Goal: Task Accomplishment & Management: Complete application form

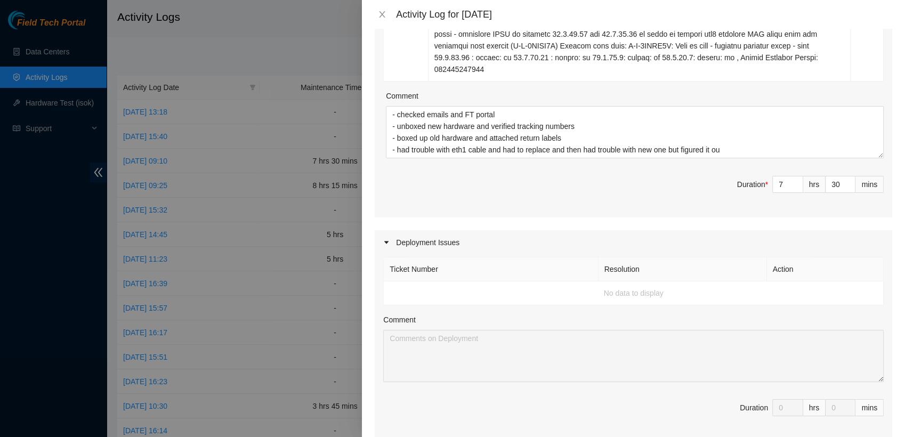
scroll to position [315, 0]
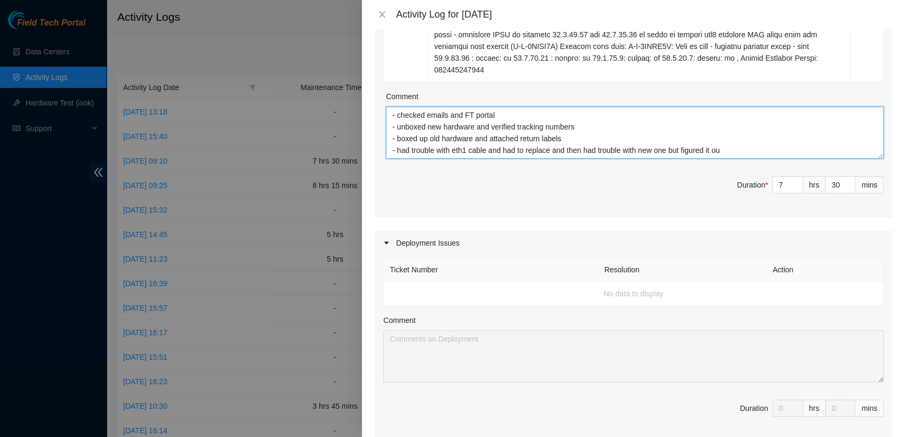
drag, startPoint x: 726, startPoint y: 149, endPoint x: 389, endPoint y: 110, distance: 338.7
click at [389, 110] on textarea "- checked emails and FT portal - unboxed new hardware and verified tracking num…" at bounding box center [635, 133] width 498 height 52
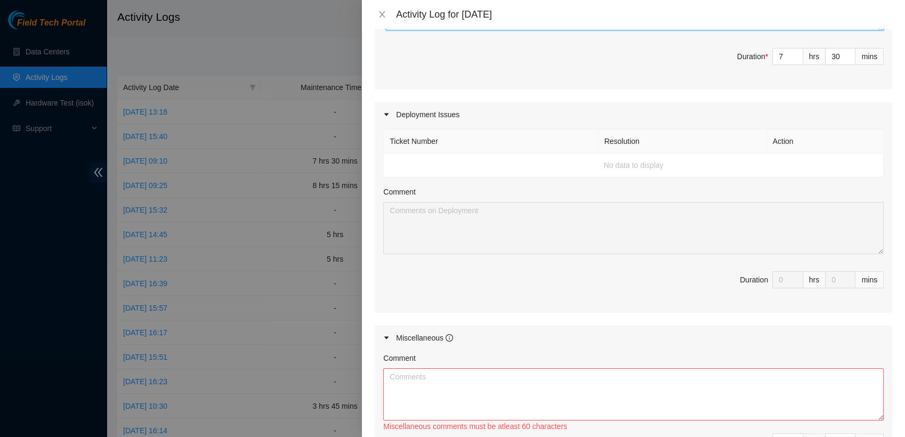
scroll to position [448, 0]
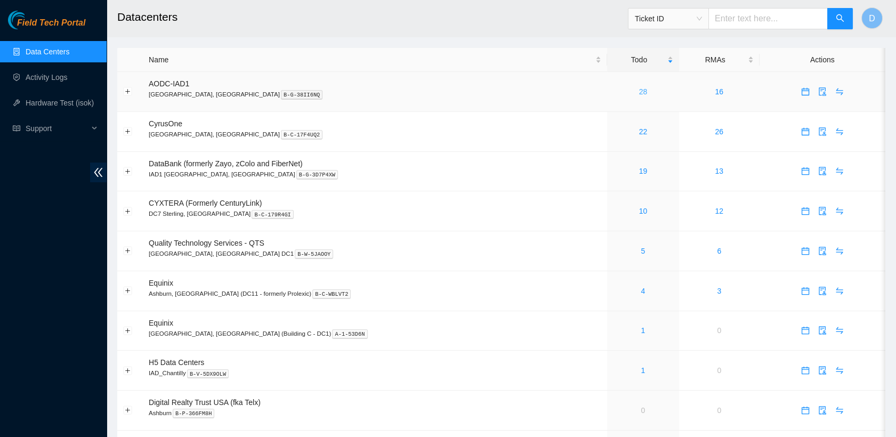
click at [639, 88] on link "28" at bounding box center [643, 91] width 9 height 9
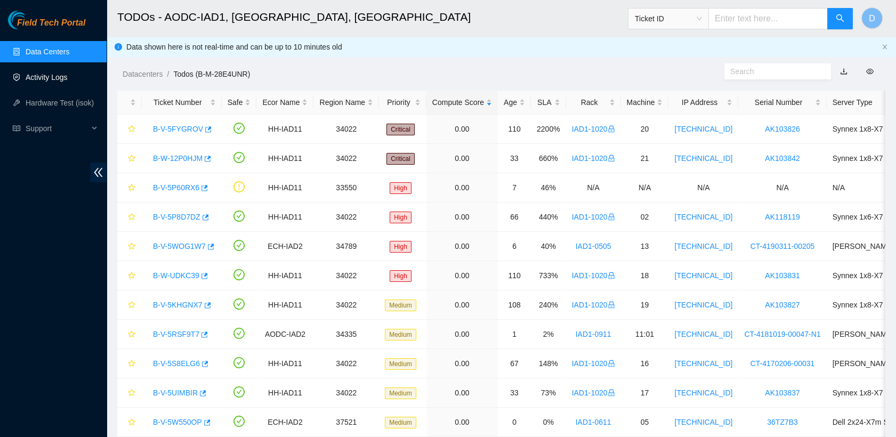
click at [68, 77] on link "Activity Logs" at bounding box center [47, 77] width 42 height 9
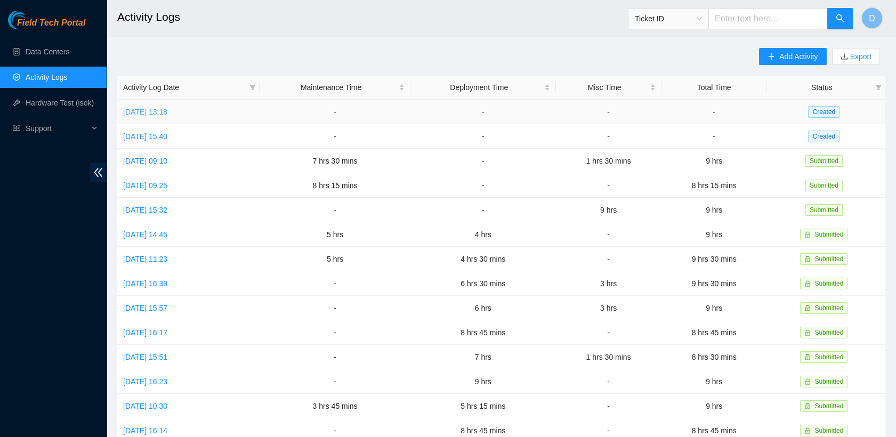
click at [167, 113] on link "Mon, 13 Oct 2025 13:18" at bounding box center [145, 112] width 44 height 9
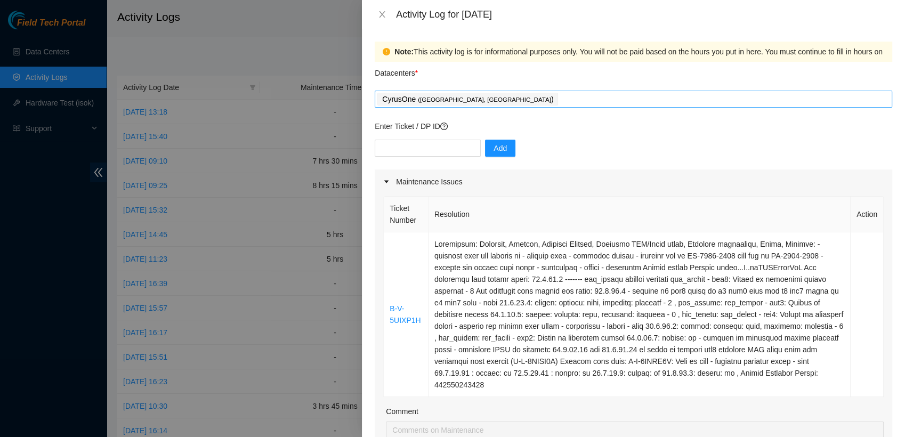
click at [504, 100] on div "CyrusOne ( Sterling, VA )" at bounding box center [634, 99] width 512 height 15
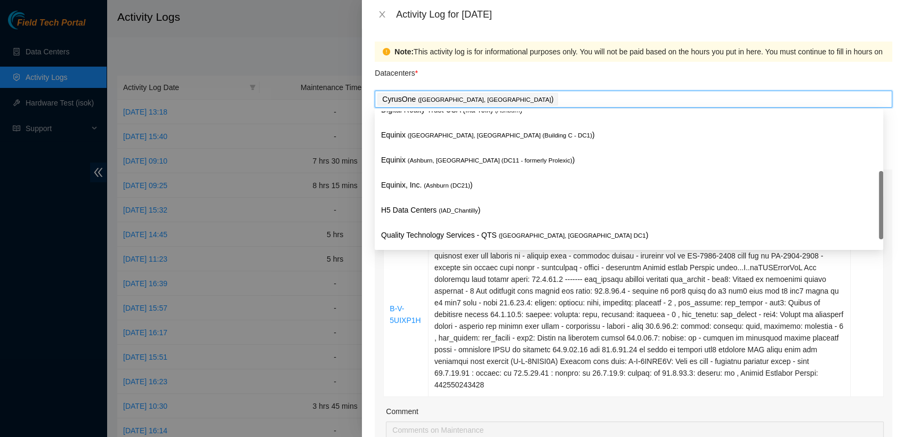
scroll to position [136, 0]
click at [479, 207] on p "H5 Data Centers ( IAD_Chantilly )" at bounding box center [629, 210] width 496 height 12
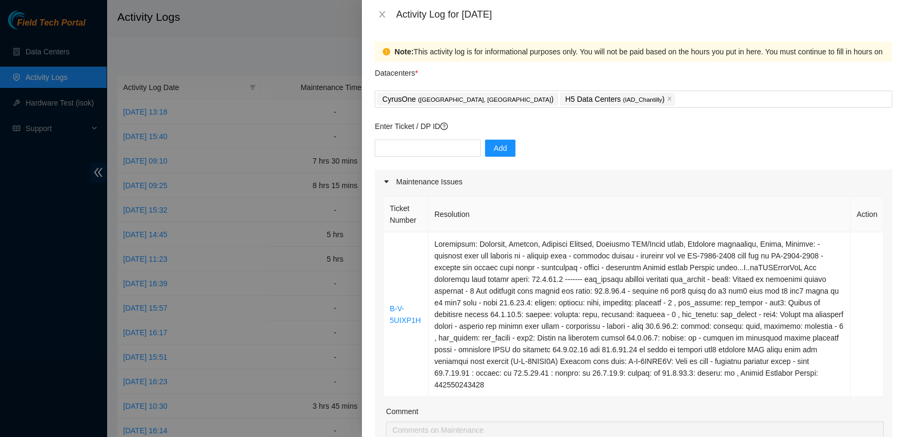
click at [603, 79] on div "Datacenters *" at bounding box center [634, 76] width 518 height 29
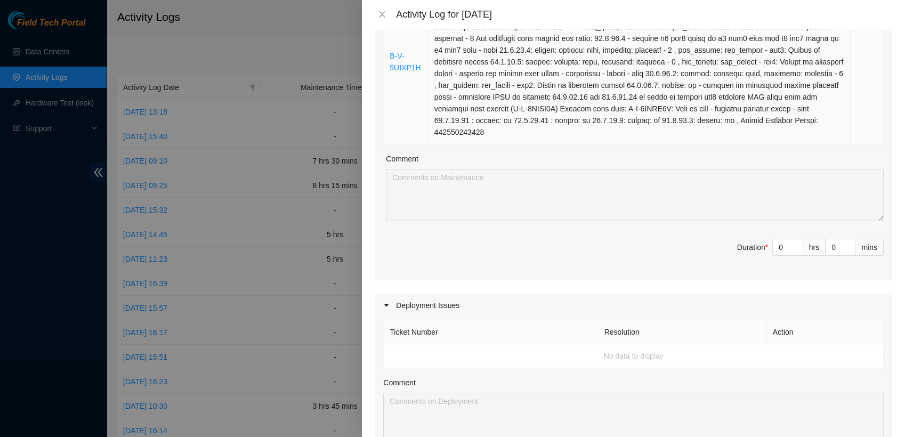
scroll to position [252, 0]
click at [773, 243] on input "0" at bounding box center [788, 248] width 30 height 16
type input "7"
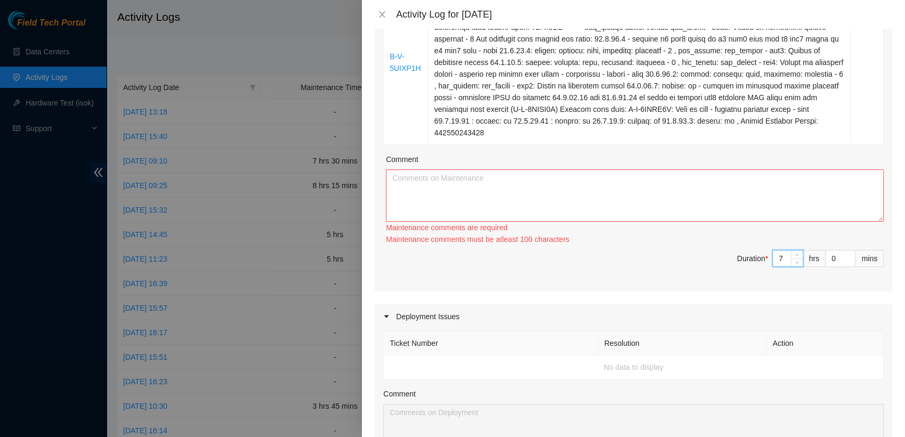
type input "7"
type input "3"
type input "30"
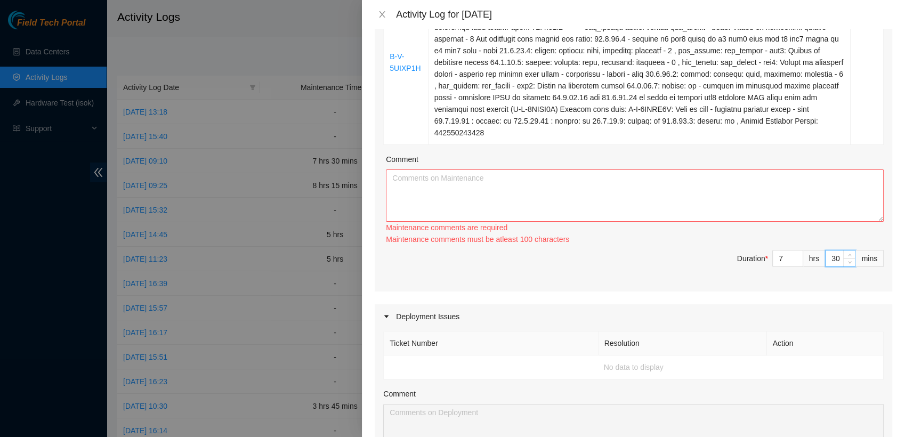
type input "30"
click at [557, 177] on textarea "Comment" at bounding box center [635, 196] width 498 height 52
paste textarea "- checked emails and FT portal - unboxed new hardware and verified tracking num…"
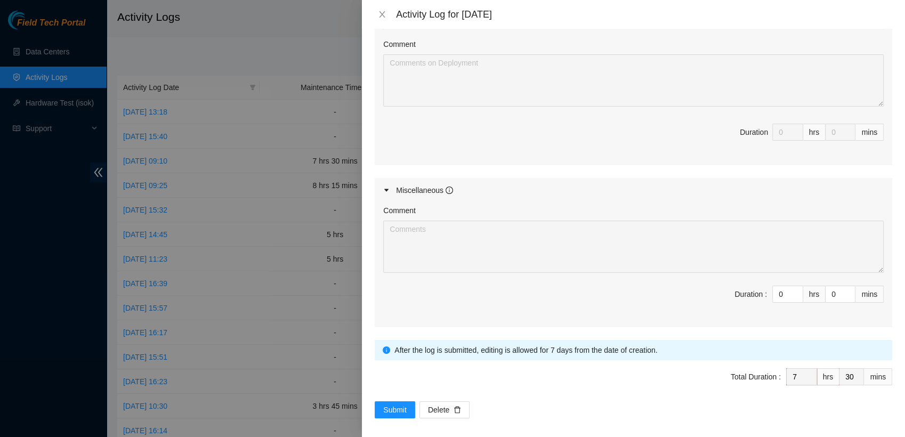
scroll to position [597, 0]
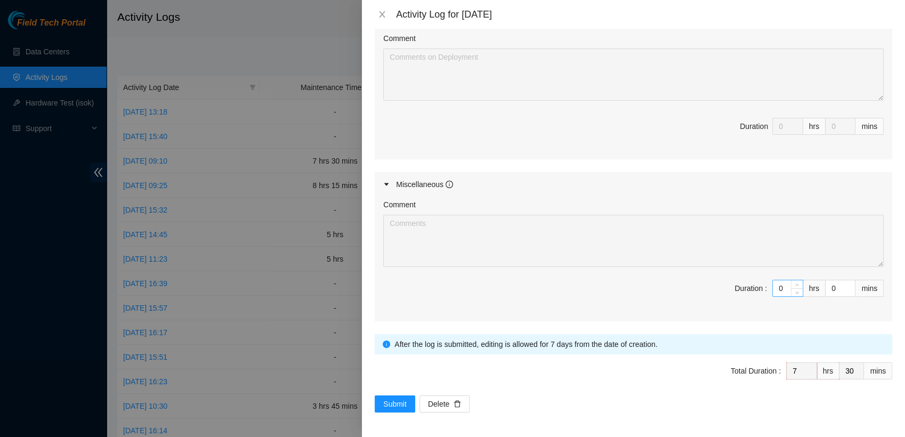
type textarea "- checked emails and FT portal - unboxed new hardware and verified tracking num…"
click at [773, 288] on input "0" at bounding box center [788, 288] width 30 height 16
type input "1"
type input "8"
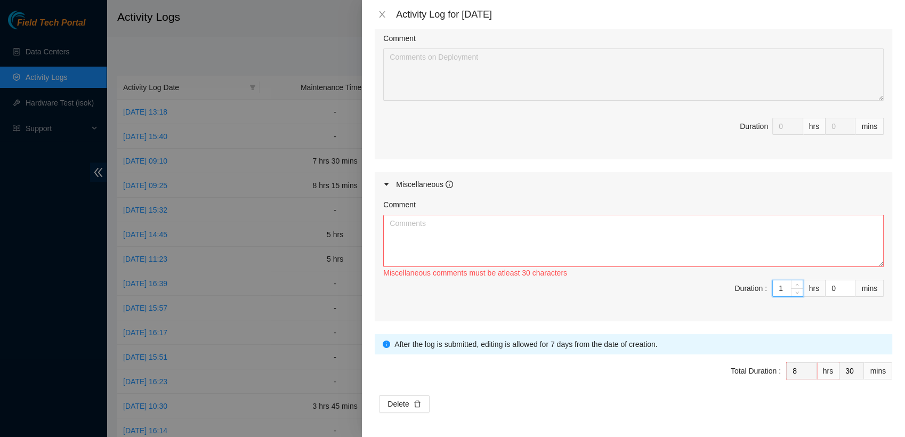
type input "1"
type input "3"
type input "33"
type input "30"
type input "9"
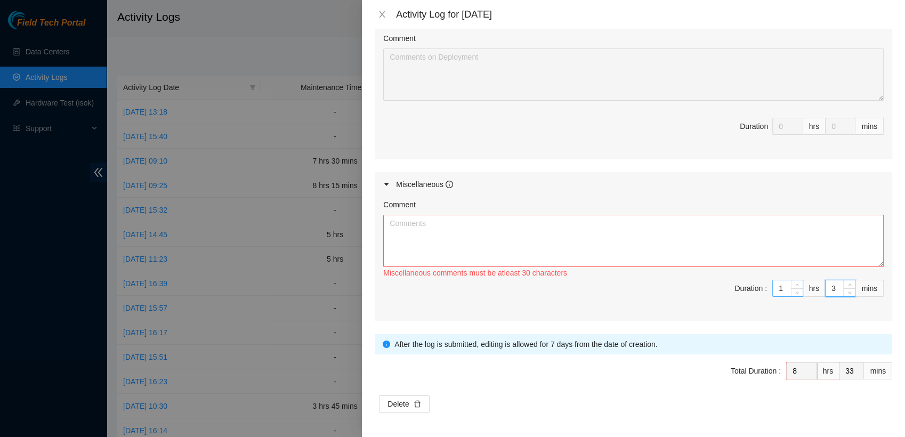
type input "0"
type input "30"
click at [444, 223] on textarea "Comment" at bounding box center [633, 241] width 501 height 52
paste textarea "DP85508 FABRIC-IAD5: Deploy Linode Compute Region on Bolt 02"
click at [195, 256] on div at bounding box center [452, 218] width 905 height 437
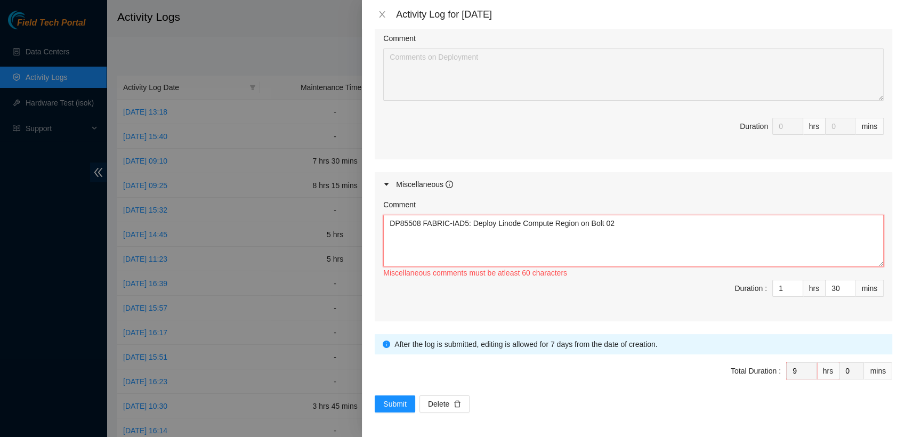
click at [450, 244] on textarea "DP85508 FABRIC-IAD5: Deploy Linode Compute Region on Bolt 02" at bounding box center [633, 241] width 501 height 52
paste textarea "h2050-iad5 pdu2215b-iad5 29 h2056-iad5 pdu2215a-iad5 11 looks like those psus a…"
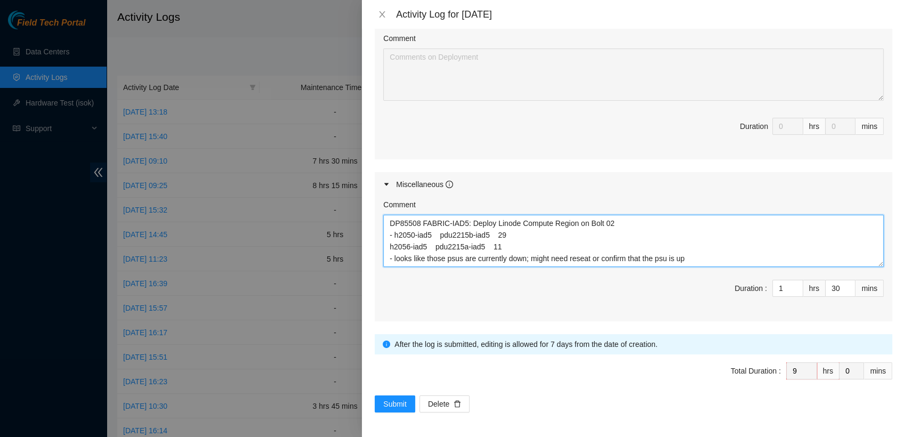
scroll to position [0, 0]
click at [389, 231] on textarea "DP85508 FABRIC-IAD5: Deploy Linode Compute Region on Bolt 02 - h2050-iad5 pdu22…" at bounding box center [633, 241] width 501 height 52
type textarea "DP85508 FABRIC-IAD5: Deploy Linode Compute Region on Bolt 02 - h2050-iad5 pdu22…"
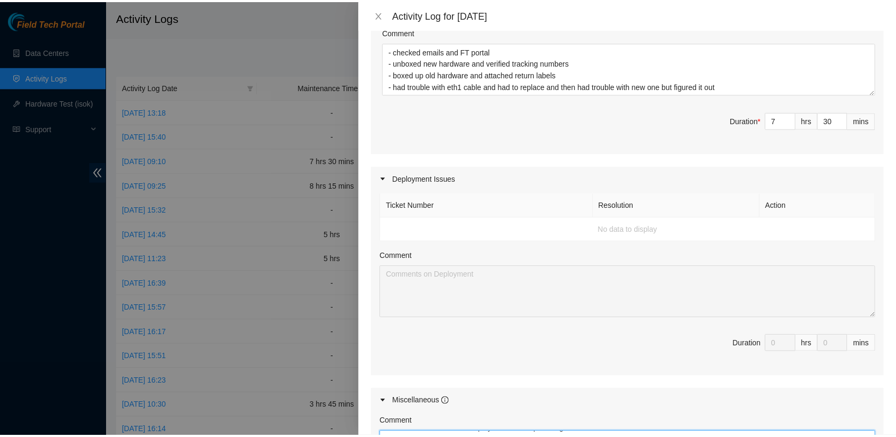
scroll to position [597, 0]
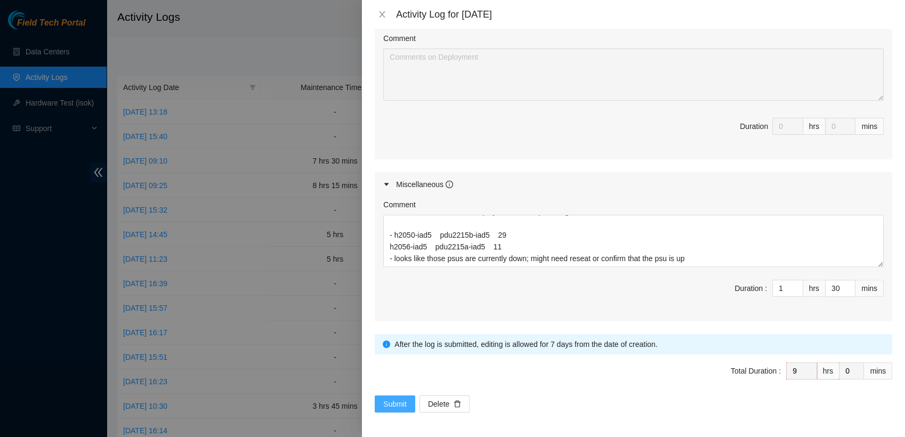
click at [394, 407] on span "Submit" at bounding box center [394, 404] width 23 height 12
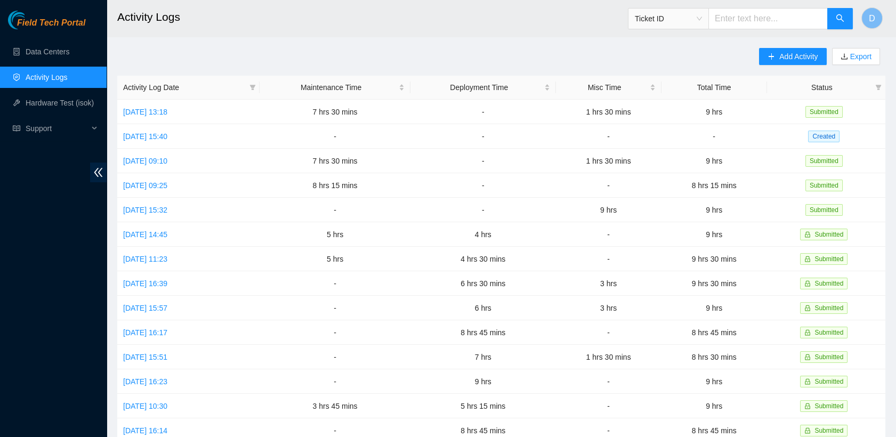
click at [334, 46] on main "Activity Logs Ticket ID D Add Activity Export Activity Log Date Maintenance Tim…" at bounding box center [502, 317] width 790 height 635
click at [96, 66] on ul "Data Centers Activity Logs Hardware Test (isok) Support" at bounding box center [53, 90] width 107 height 102
click at [69, 56] on link "Data Centers" at bounding box center [48, 51] width 44 height 9
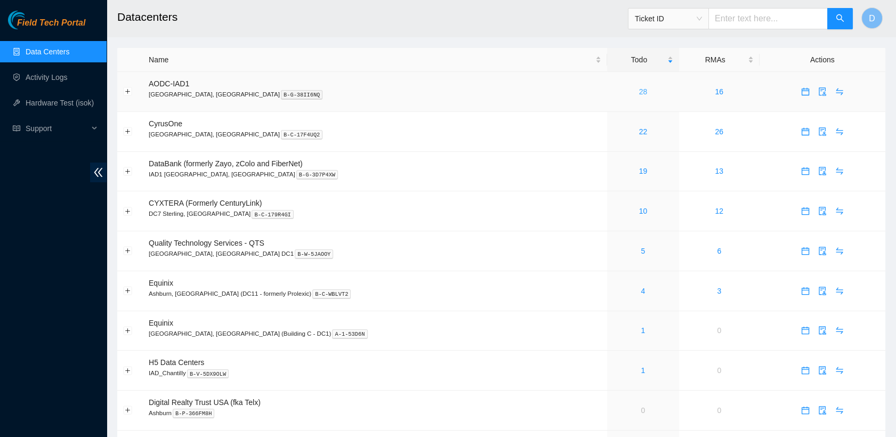
click at [639, 94] on link "28" at bounding box center [643, 91] width 9 height 9
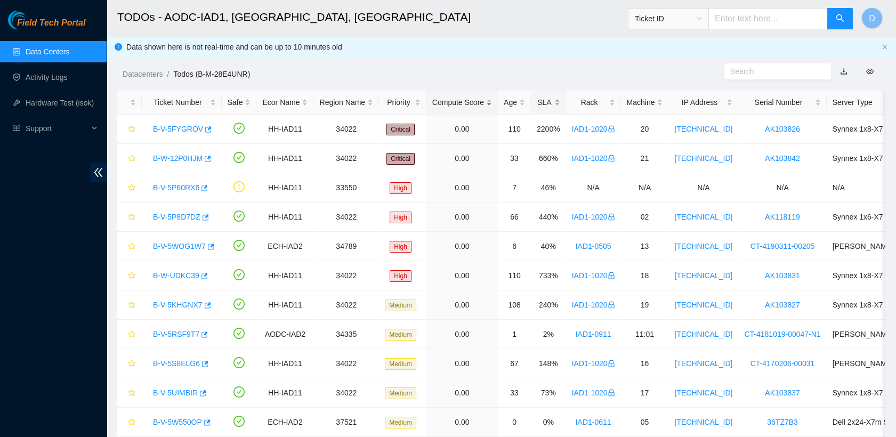
click at [542, 106] on div "SLA" at bounding box center [548, 103] width 23 height 12
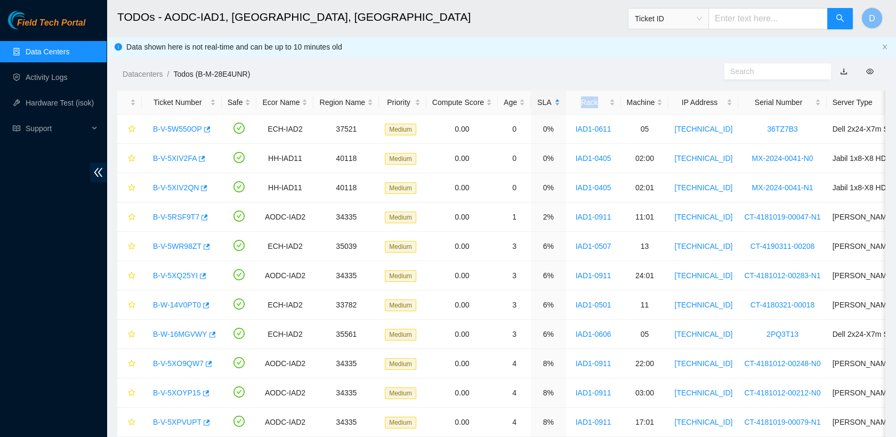
click at [542, 106] on div "SLA" at bounding box center [548, 103] width 23 height 12
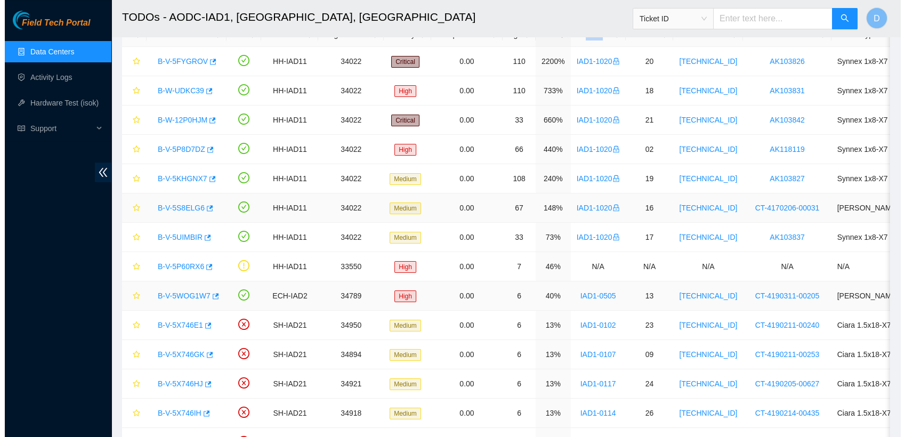
scroll to position [68, 0]
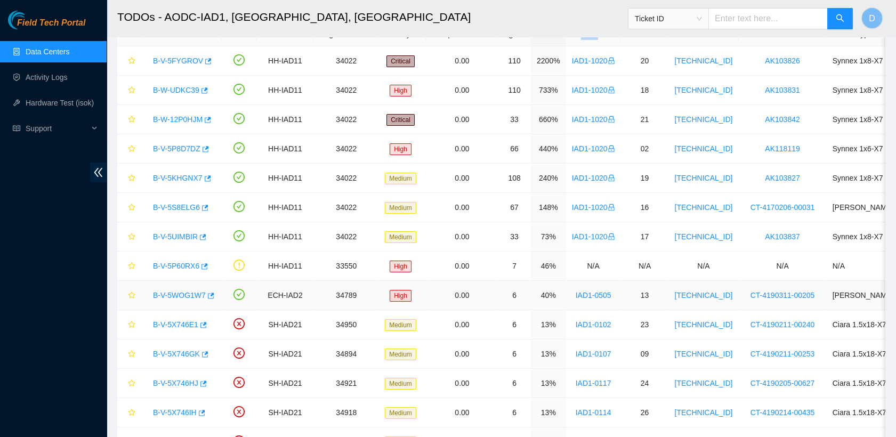
click at [181, 296] on link "B-V-5WOG1W7" at bounding box center [179, 295] width 53 height 9
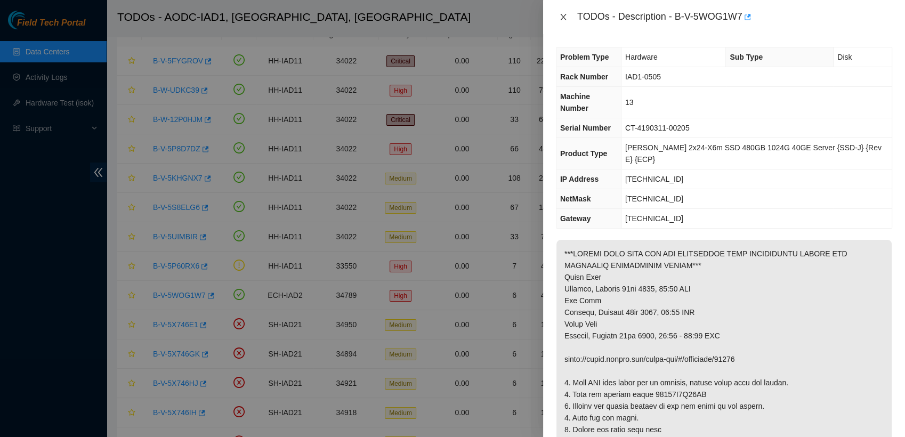
click at [560, 17] on icon "close" at bounding box center [563, 17] width 9 height 9
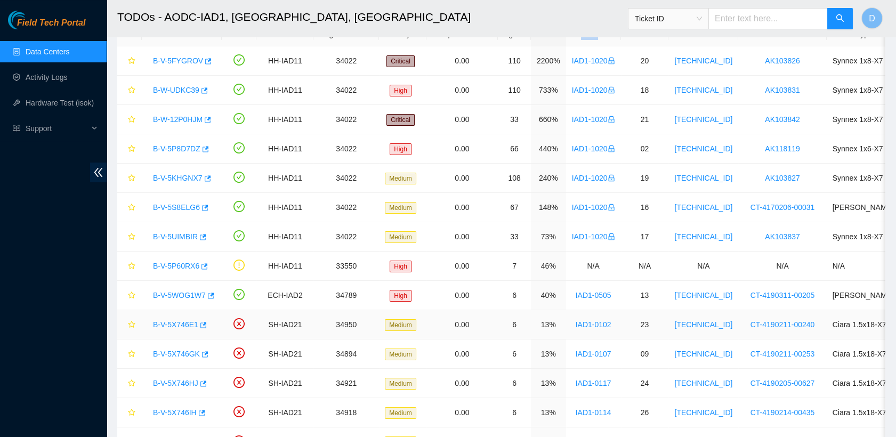
click at [179, 320] on link "B-V-5X746E1" at bounding box center [175, 324] width 45 height 9
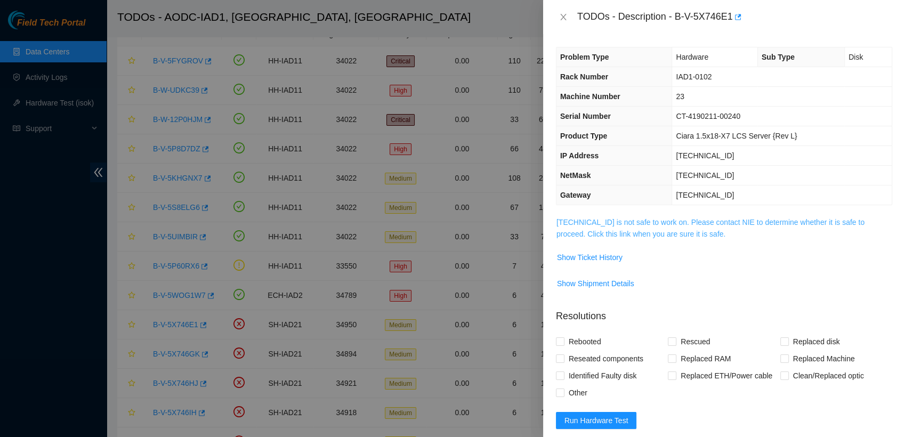
click at [614, 233] on link "104.84.154.42 is not safe to work on. Please contact NIE to determine whether i…" at bounding box center [711, 228] width 308 height 20
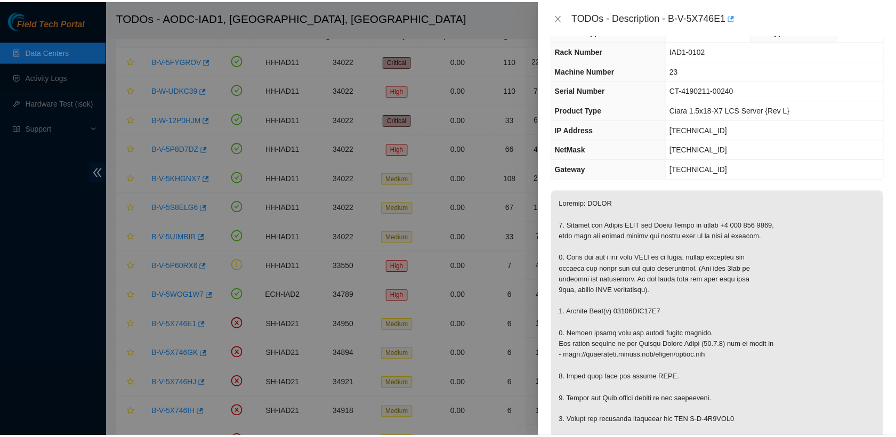
scroll to position [27, 0]
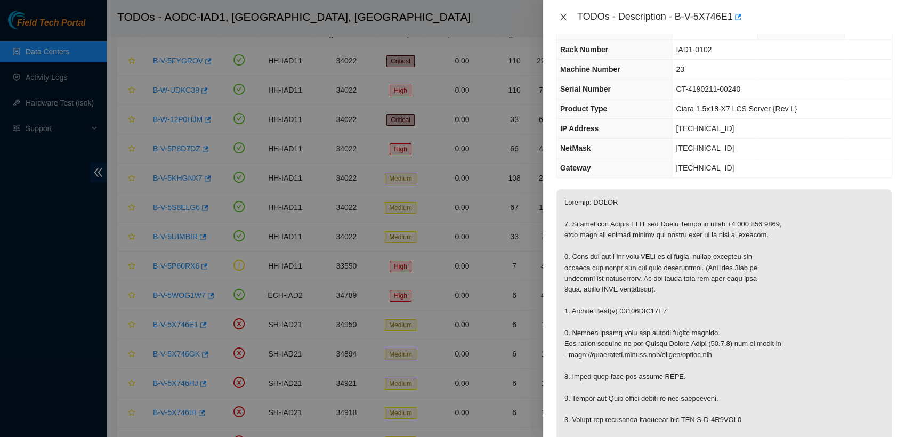
click at [565, 13] on icon "close" at bounding box center [563, 17] width 9 height 9
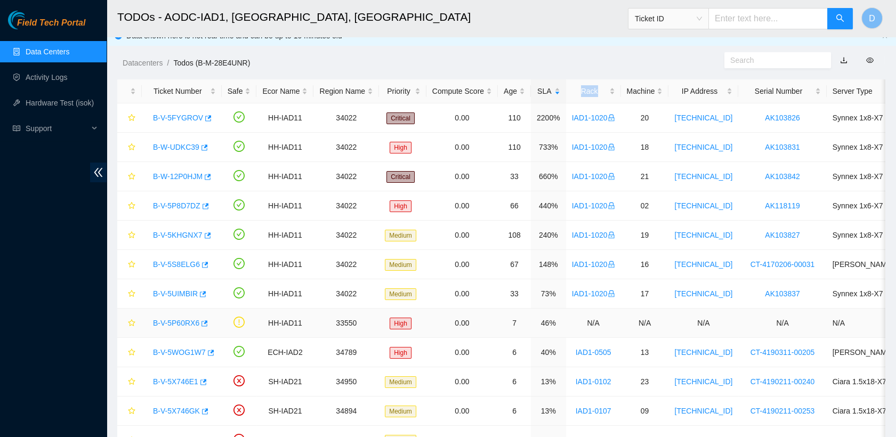
scroll to position [0, 0]
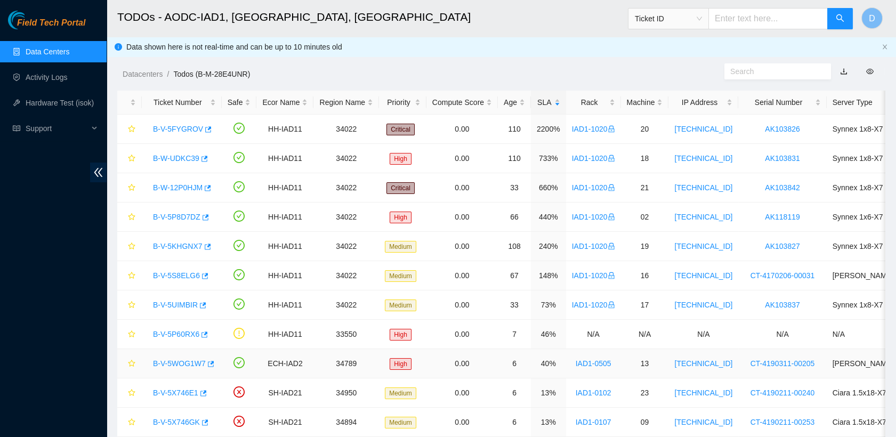
click at [136, 364] on td at bounding box center [129, 363] width 25 height 29
click at [133, 363] on icon "star" at bounding box center [131, 363] width 7 height 7
click at [183, 362] on link "B-V-5WOG1W7" at bounding box center [179, 363] width 53 height 9
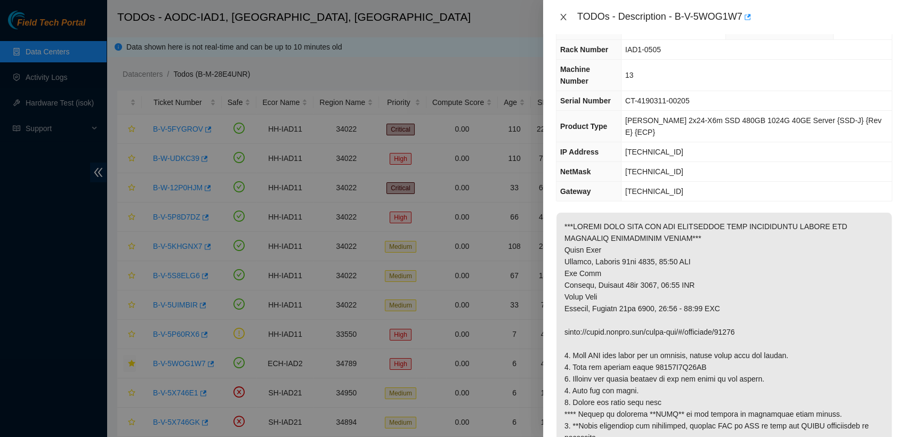
click at [561, 19] on icon "close" at bounding box center [563, 17] width 6 height 6
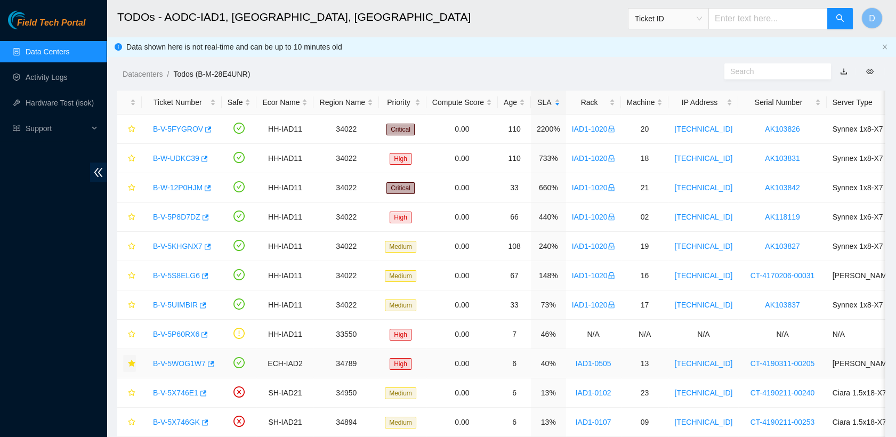
click at [131, 365] on icon "star" at bounding box center [131, 363] width 7 height 7
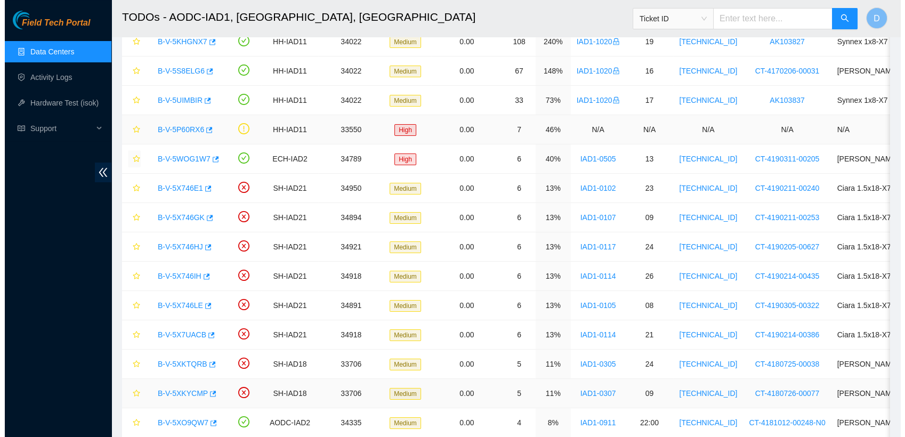
scroll to position [204, 0]
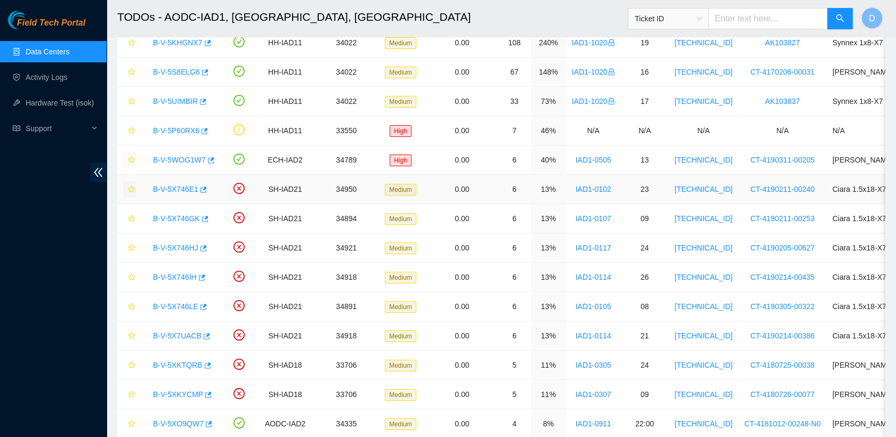
click at [132, 186] on icon "star" at bounding box center [131, 189] width 7 height 7
click at [188, 189] on link "B-V-5X746E1" at bounding box center [175, 189] width 45 height 9
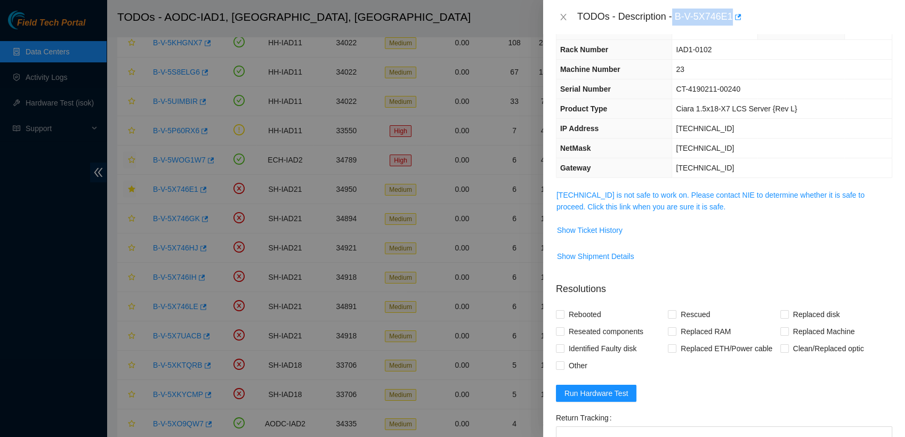
drag, startPoint x: 673, startPoint y: 17, endPoint x: 731, endPoint y: 26, distance: 58.2
click at [731, 26] on div "TODOs - Description - B-V-5X746E1" at bounding box center [724, 17] width 362 height 34
copy div "B-V-5X746E1"
click at [559, 17] on icon "close" at bounding box center [563, 17] width 9 height 9
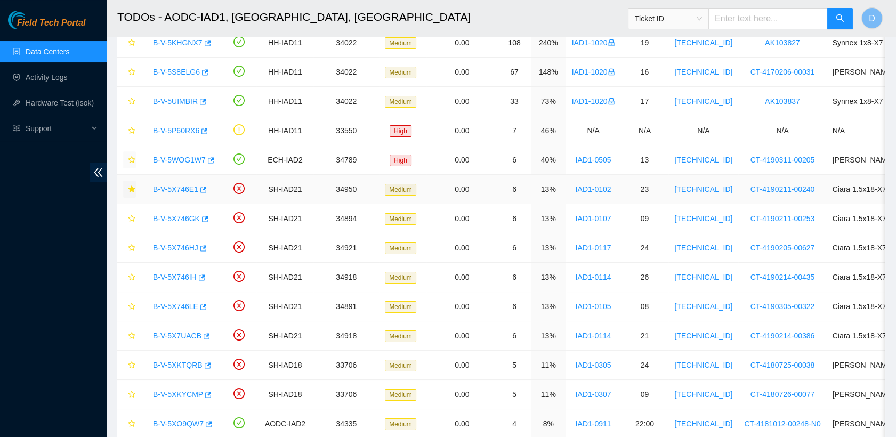
click at [179, 187] on link "B-V-5X746E1" at bounding box center [175, 189] width 45 height 9
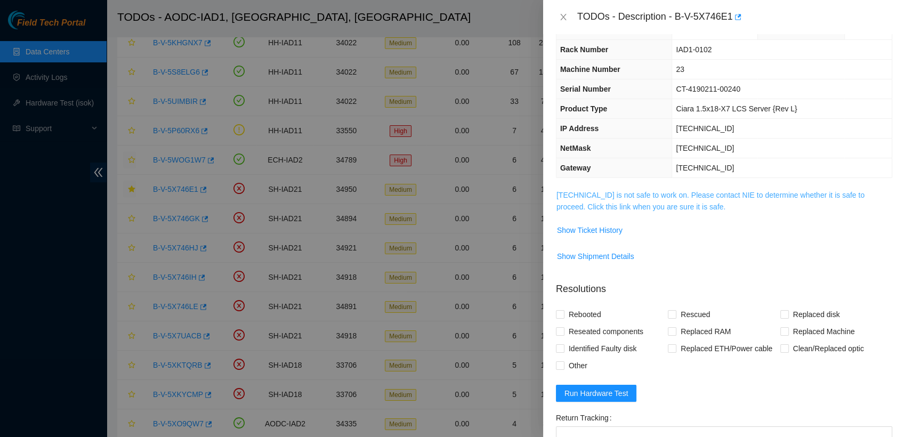
click at [627, 204] on link "104.84.154.42 is not safe to work on. Please contact NIE to determine whether i…" at bounding box center [711, 201] width 308 height 20
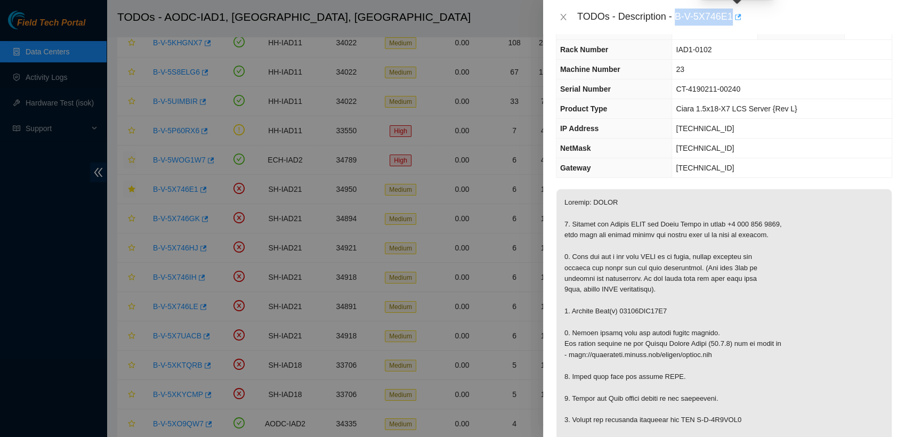
drag, startPoint x: 675, startPoint y: 14, endPoint x: 733, endPoint y: 23, distance: 59.4
click at [733, 23] on div "TODOs - Description - B-V-5X746E1" at bounding box center [735, 17] width 315 height 17
copy div "B-V-5X746E1"
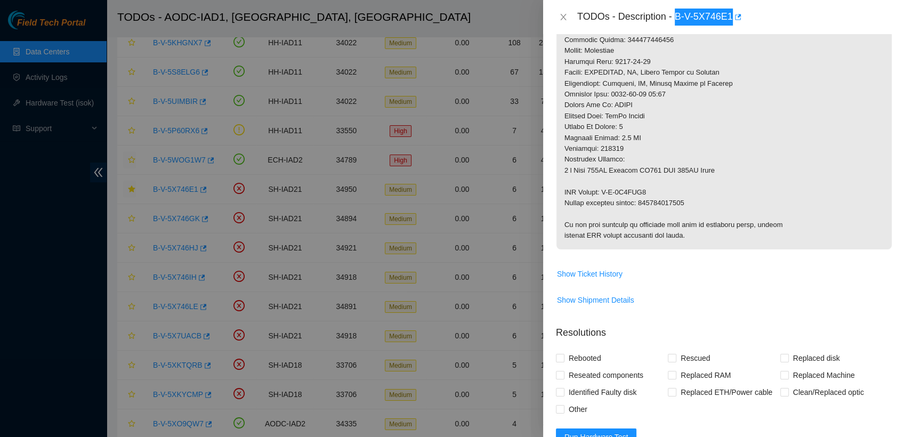
scroll to position [494, 0]
copy p "463470063030"
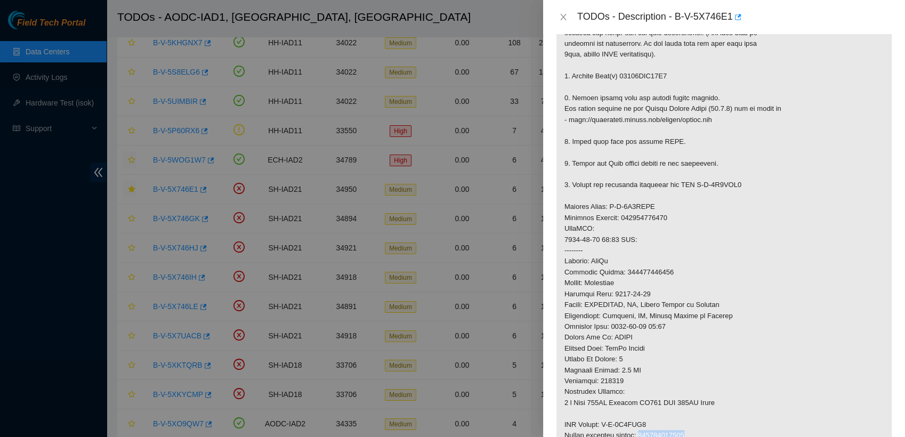
scroll to position [262, 0]
click at [645, 75] on p at bounding box center [724, 219] width 335 height 528
copy p "18521FDB52E9"
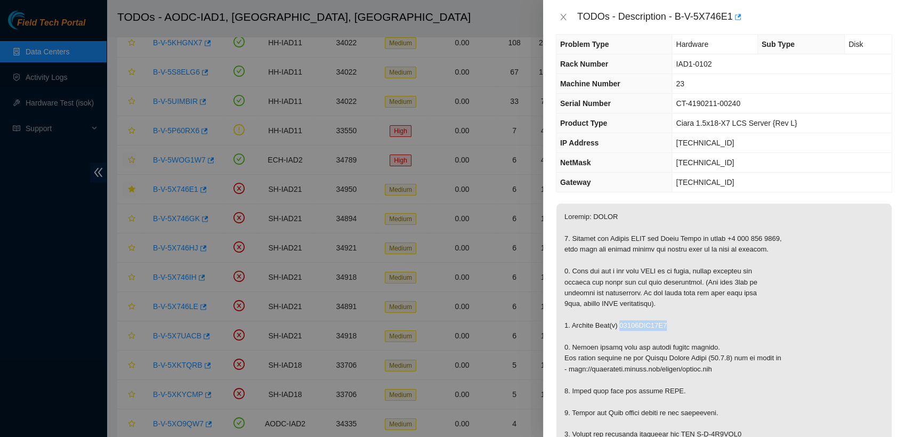
scroll to position [7, 0]
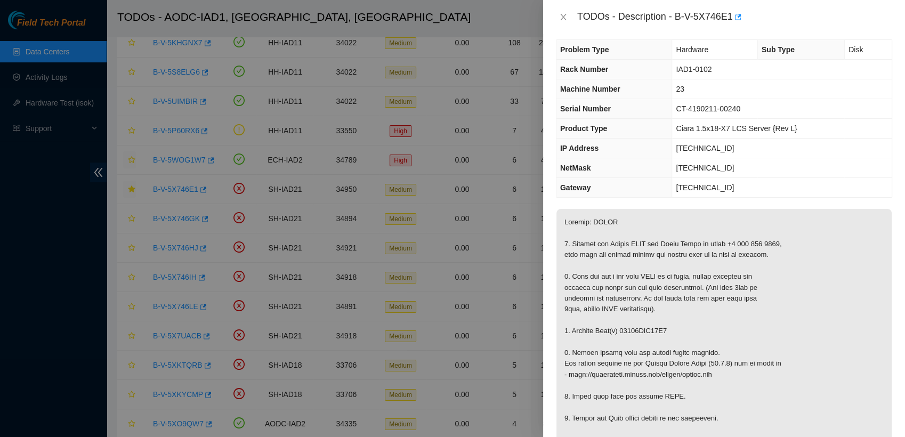
click at [709, 107] on span "CT-4190211-00240" at bounding box center [708, 109] width 65 height 9
copy span "CT-4190211-00240"
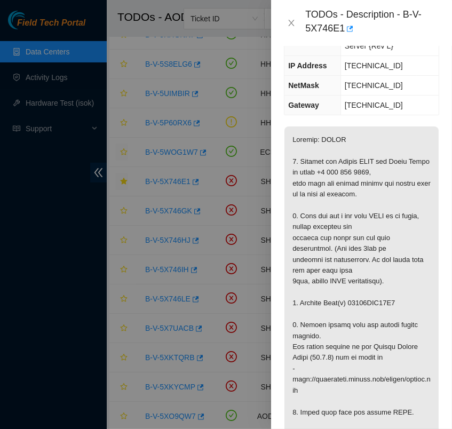
scroll to position [0, 0]
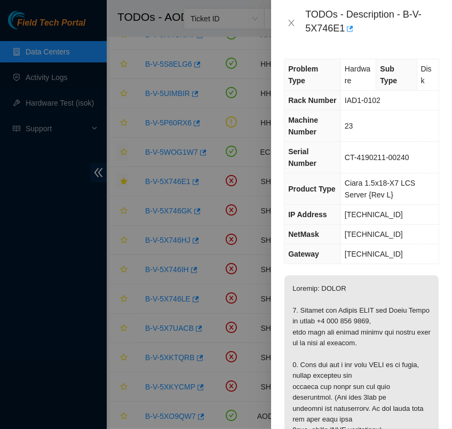
click at [357, 174] on td "Ciara 1.5x18-X7 LCS Server {Rev L}" at bounding box center [389, 188] width 98 height 31
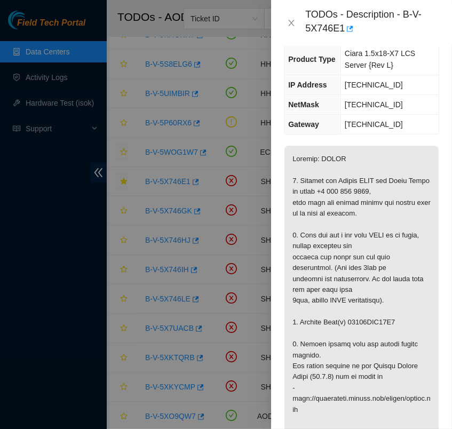
scroll to position [130, 0]
copy p "18521FDB52E9"
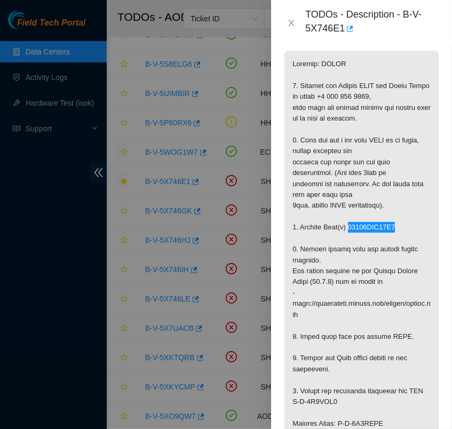
scroll to position [227, 0]
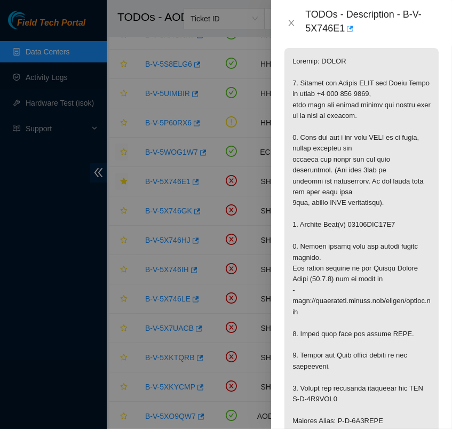
click at [390, 189] on p at bounding box center [361, 393] width 154 height 691
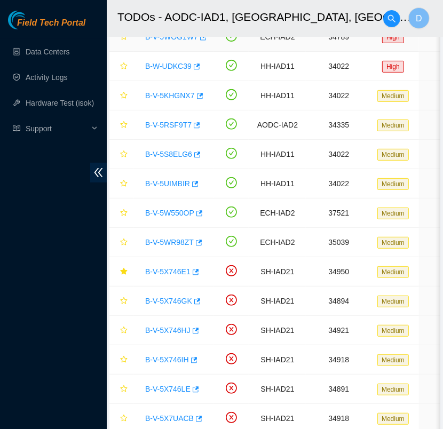
scroll to position [203, 0]
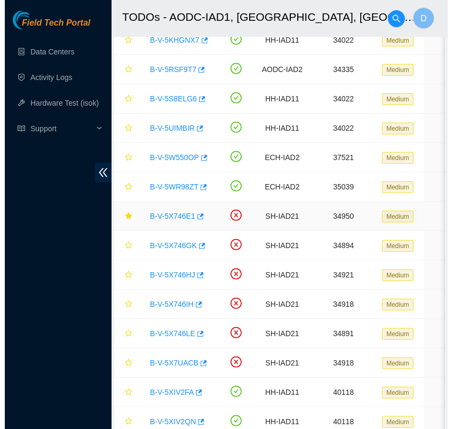
scroll to position [260, 0]
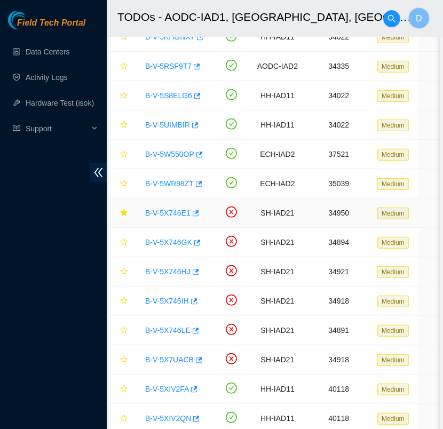
click at [163, 210] on link "B-V-5X746E1" at bounding box center [167, 212] width 45 height 9
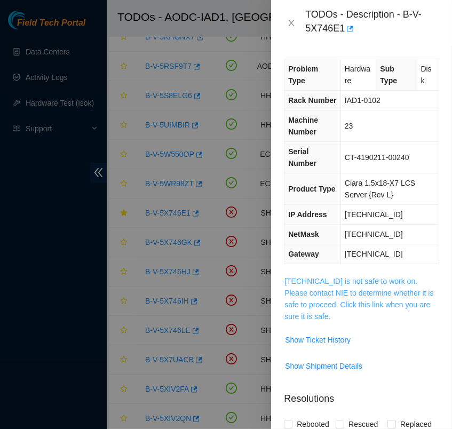
click at [363, 290] on link "104.84.154.42 is not safe to work on. Please contact NIE to determine whether i…" at bounding box center [358, 299] width 149 height 44
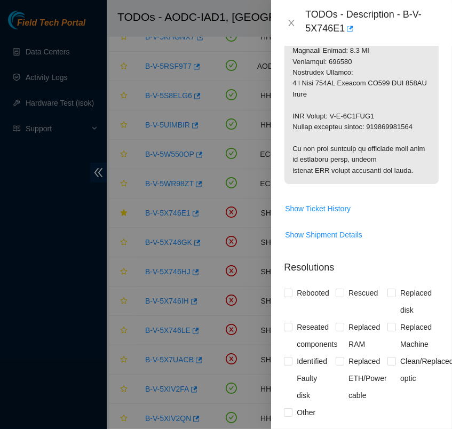
scroll to position [984, 0]
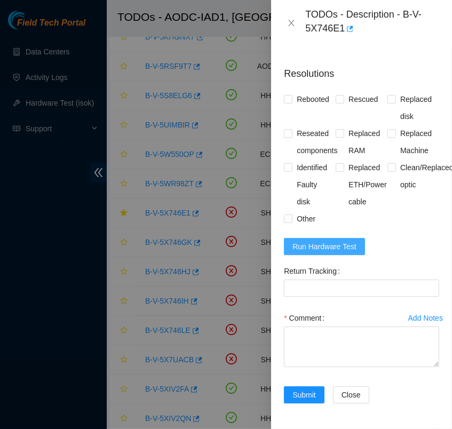
click at [352, 240] on span "Run Hardware Test" at bounding box center [324, 246] width 64 height 12
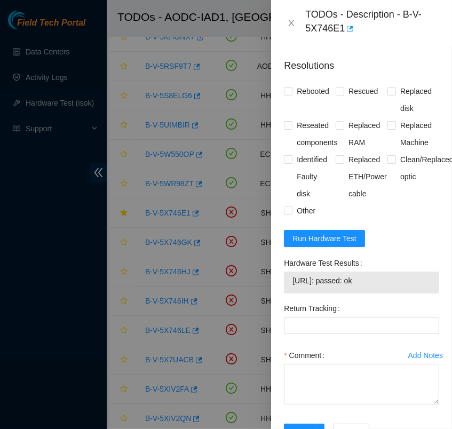
drag, startPoint x: 379, startPoint y: 280, endPoint x: 292, endPoint y: 285, distance: 86.5
click at [292, 285] on td "104.84.154.42: passed: ok" at bounding box center [361, 282] width 139 height 17
copy span "104.84.154.42: passed: ok"
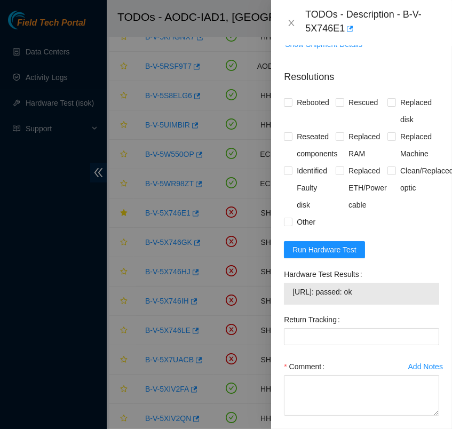
scroll to position [1007, 0]
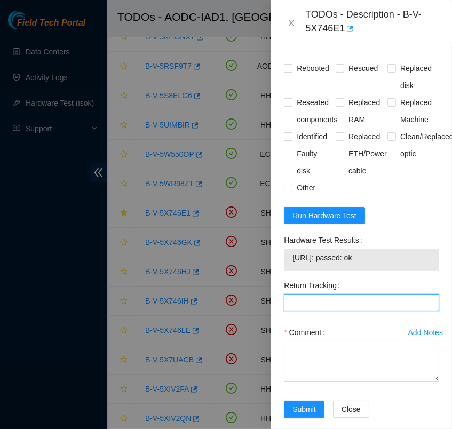
click at [328, 301] on Tracking "Return Tracking" at bounding box center [361, 302] width 155 height 17
paste Tracking "463470063030"
type Tracking "463470063030"
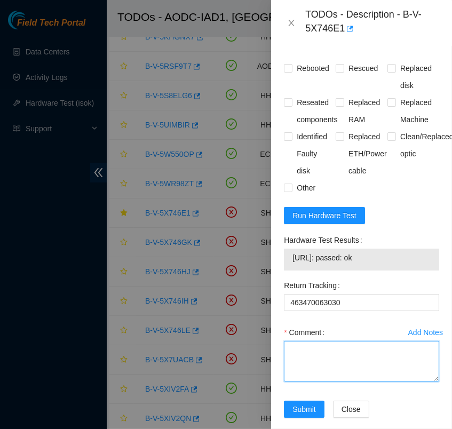
click at [347, 351] on textarea "Comment" at bounding box center [361, 361] width 155 height 41
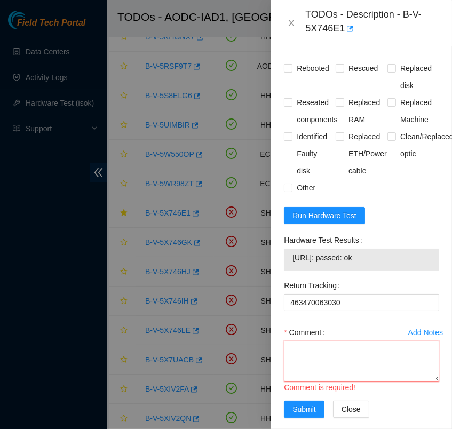
scroll to position [9, 0]
paste textarea "- contacted NOCC akat has completed your request (B-V-5X746E1) Message from aka…"
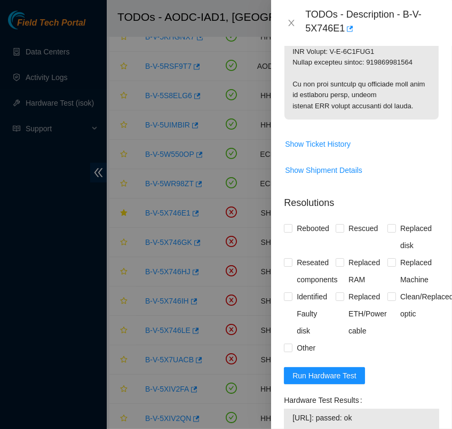
scroll to position [845, 0]
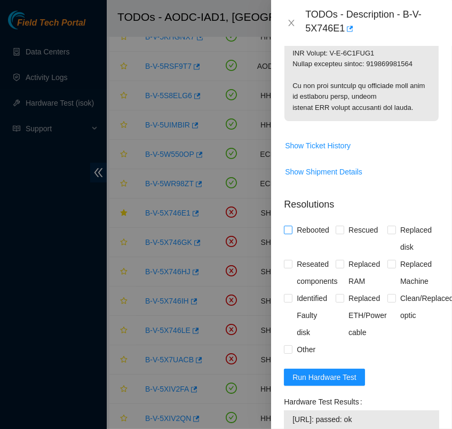
type textarea "- contacted NOCC akat has completed your request (B-V-5X746E1) Message from aka…"
click at [288, 226] on input "Rebooted" at bounding box center [287, 229] width 7 height 7
checkbox input "true"
click at [337, 228] on input "Rescued" at bounding box center [338, 229] width 7 height 7
checkbox input "true"
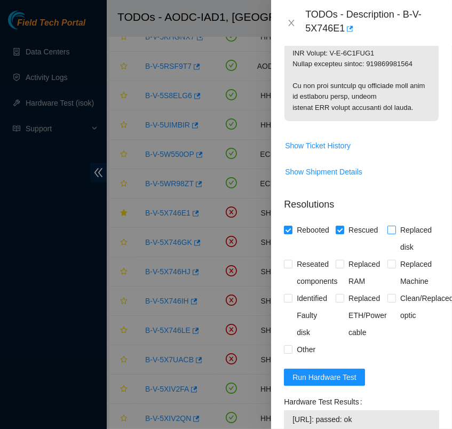
click at [388, 228] on input "Replaced disk" at bounding box center [390, 229] width 7 height 7
checkbox input "true"
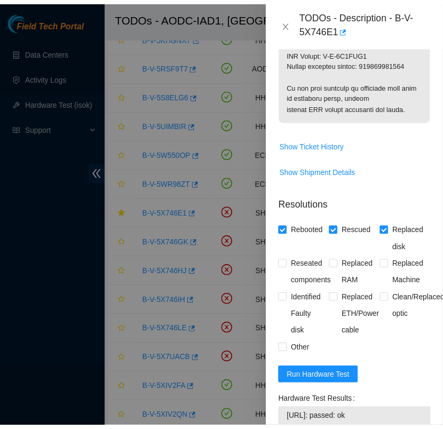
scroll to position [1029, 0]
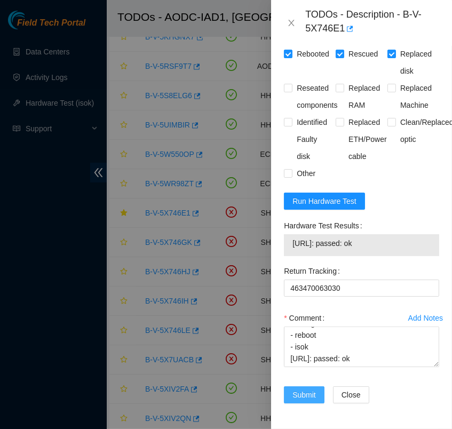
click at [306, 389] on span "Submit" at bounding box center [303, 395] width 23 height 12
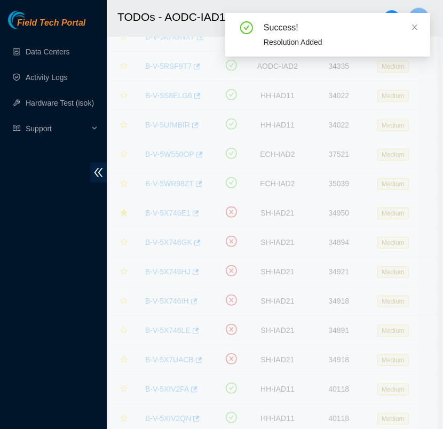
scroll to position [268, 0]
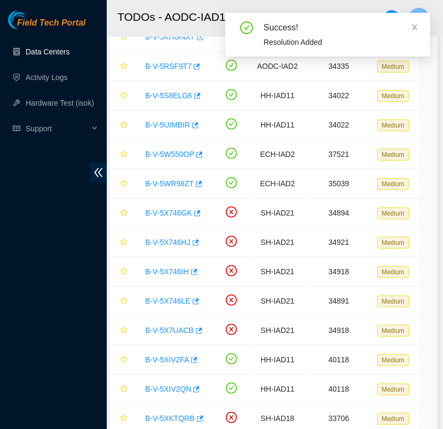
click at [65, 47] on link "Data Centers" at bounding box center [48, 51] width 44 height 9
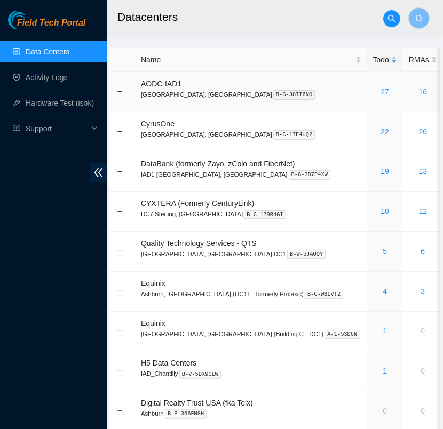
click at [380, 90] on link "27" at bounding box center [384, 91] width 9 height 9
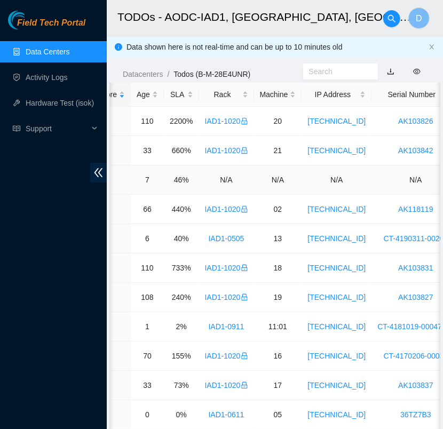
scroll to position [0, 359]
click at [175, 91] on div "SLA" at bounding box center [181, 95] width 23 height 12
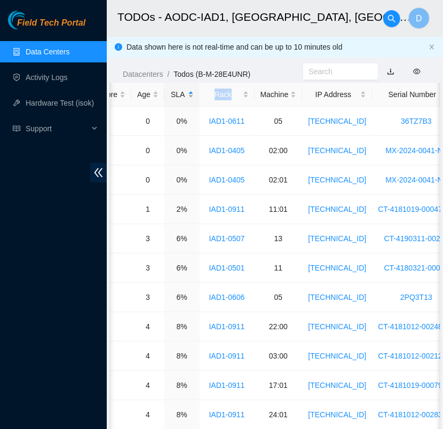
click at [175, 91] on div "SLA" at bounding box center [181, 95] width 23 height 12
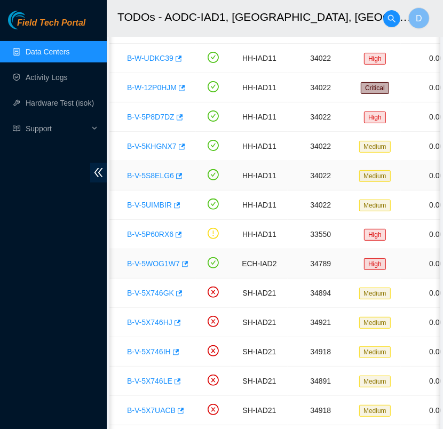
scroll to position [0, 0]
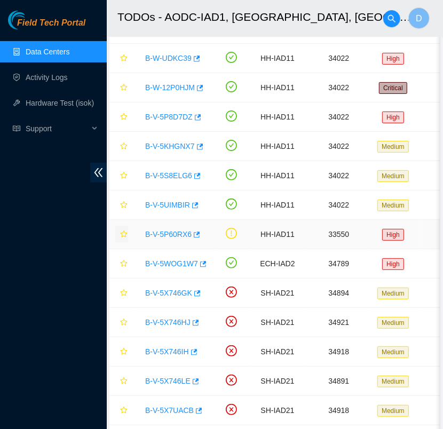
click at [124, 232] on icon "star" at bounding box center [123, 233] width 7 height 7
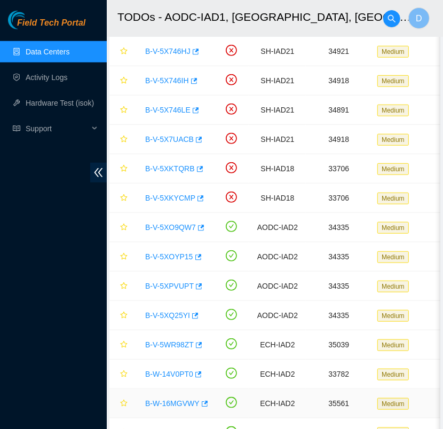
scroll to position [363, 0]
click at [175, 195] on link "B-V-5XKYCMP" at bounding box center [170, 198] width 50 height 9
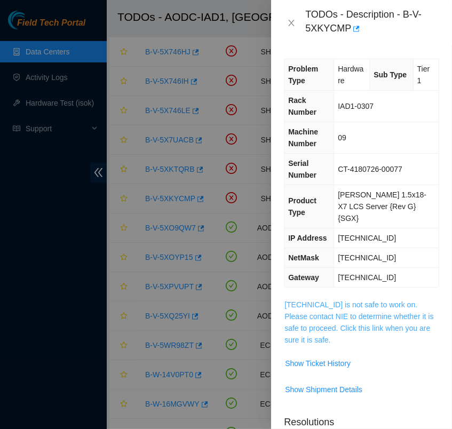
click at [322, 311] on link "23.60.99.62 is not safe to work on. Please contact NIE to determine whether it …" at bounding box center [358, 322] width 149 height 44
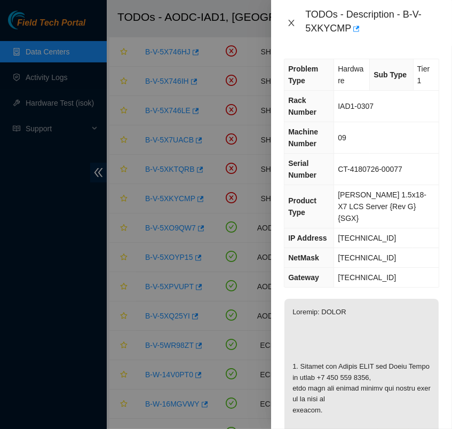
click at [293, 26] on icon "close" at bounding box center [291, 23] width 9 height 9
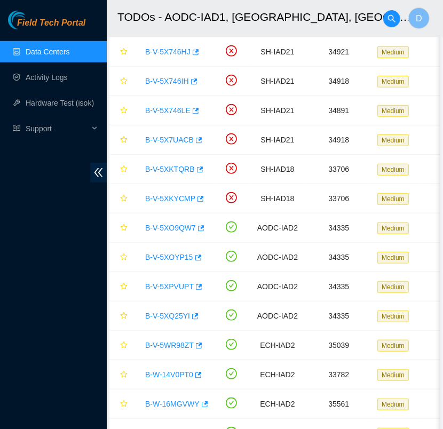
click at [69, 204] on div "Field Tech Portal Data Centers Activity Logs Hardware Test (isok) Support" at bounding box center [53, 220] width 107 height 418
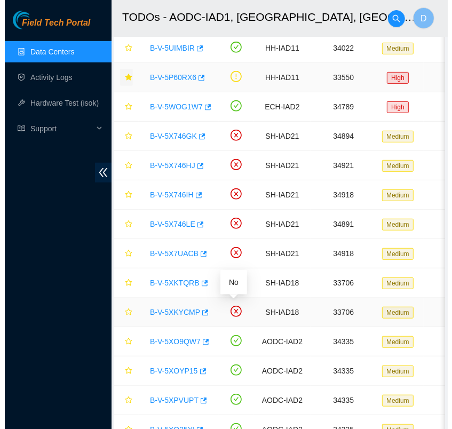
scroll to position [246, 0]
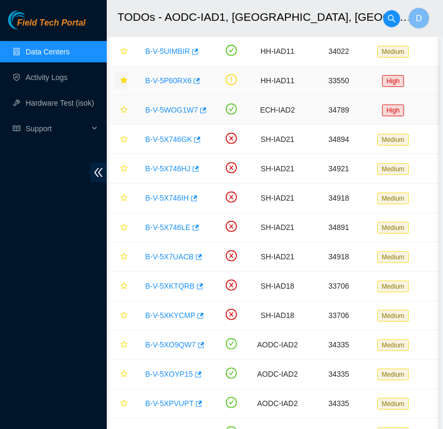
click at [171, 107] on link "B-V-5WOG1W7" at bounding box center [171, 110] width 53 height 9
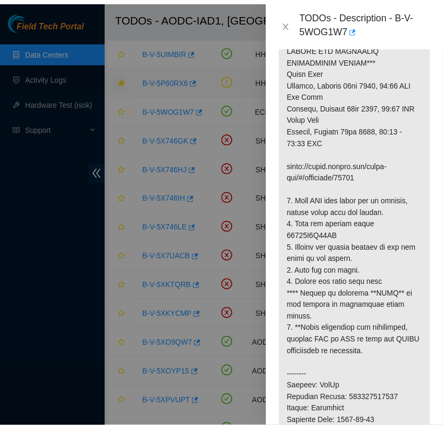
scroll to position [300, 0]
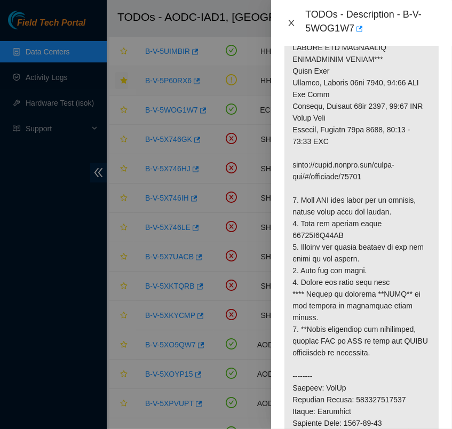
click at [294, 21] on icon "close" at bounding box center [291, 23] width 9 height 9
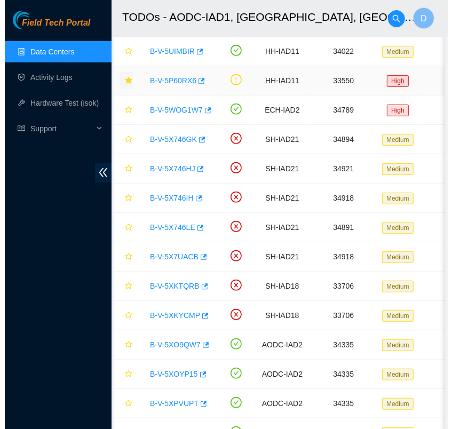
scroll to position [257, 0]
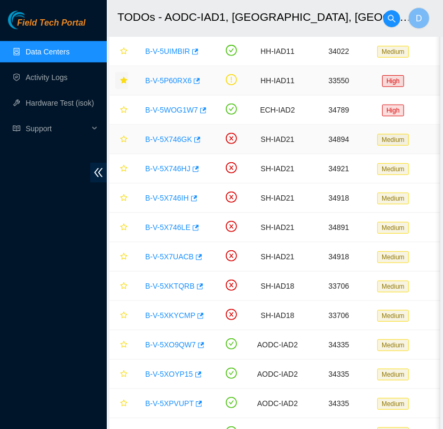
click at [170, 137] on link "B-V-5X746GK" at bounding box center [168, 139] width 47 height 9
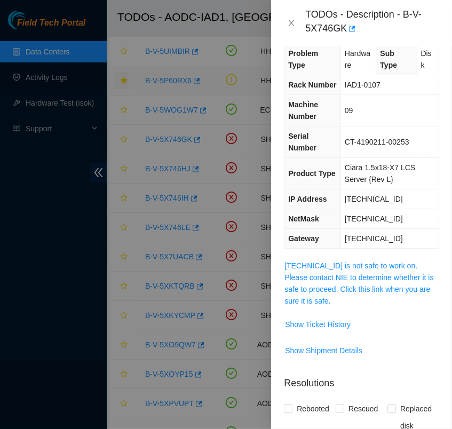
scroll to position [0, 0]
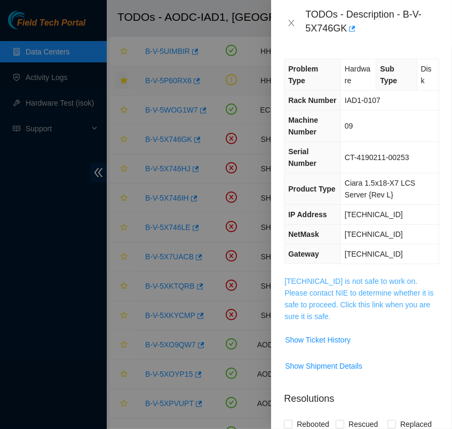
click at [354, 293] on link "104.84.155.54 is not safe to work on. Please contact NIE to determine whether i…" at bounding box center [358, 299] width 149 height 44
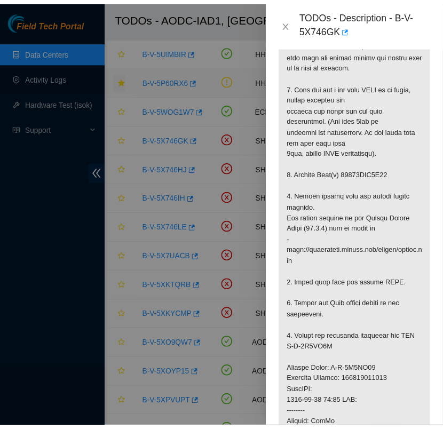
scroll to position [281, 0]
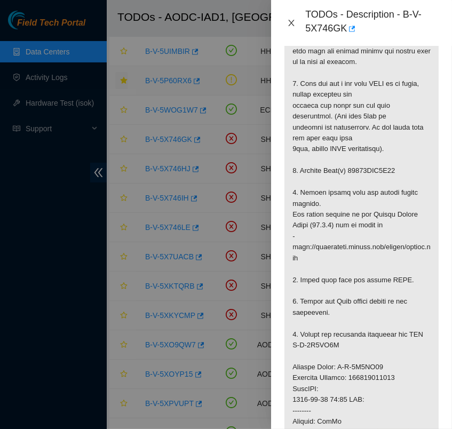
click at [288, 24] on icon "close" at bounding box center [291, 23] width 9 height 9
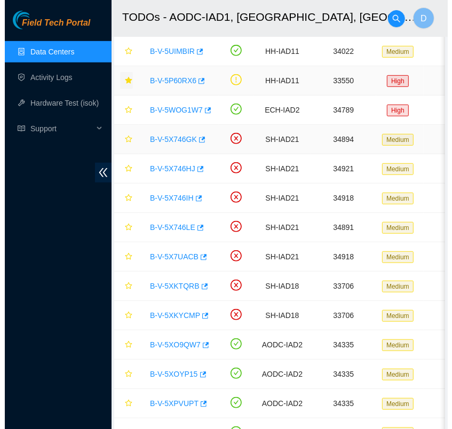
scroll to position [268, 0]
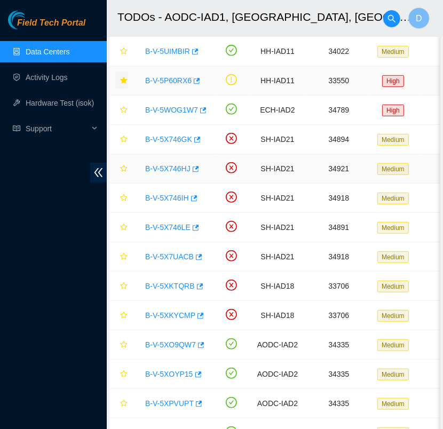
click at [172, 166] on link "B-V-5X746HJ" at bounding box center [167, 168] width 45 height 9
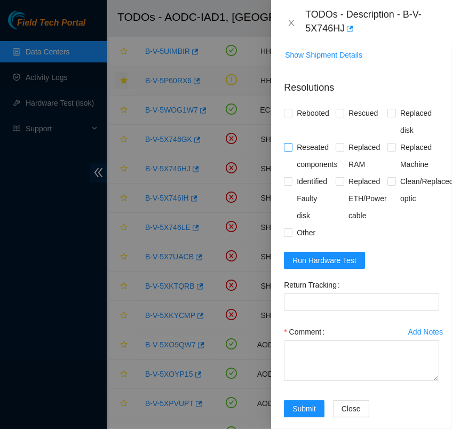
scroll to position [154, 0]
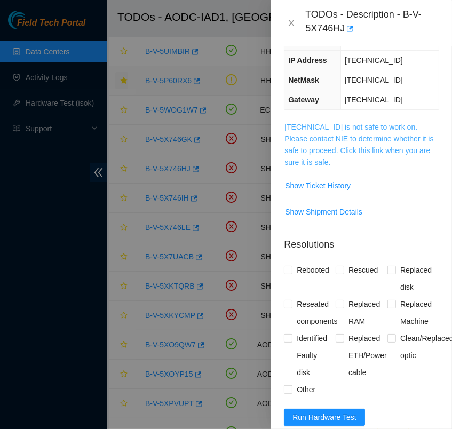
click at [378, 136] on link "104.84.229.63 is not safe to work on. Please contact NIE to determine whether i…" at bounding box center [358, 145] width 149 height 44
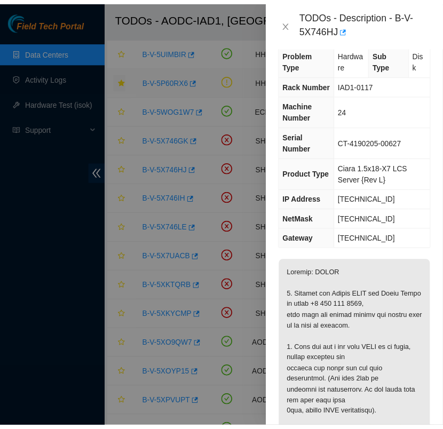
scroll to position [14, 0]
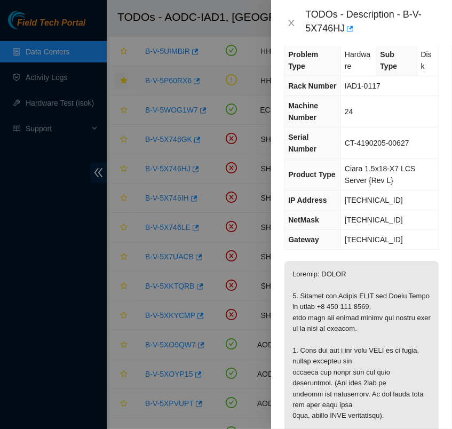
click at [291, 21] on icon "close" at bounding box center [291, 23] width 9 height 9
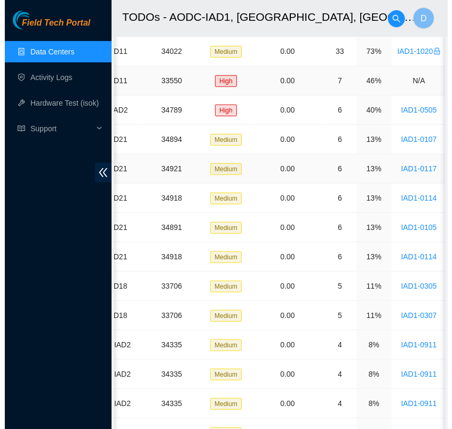
scroll to position [0, 0]
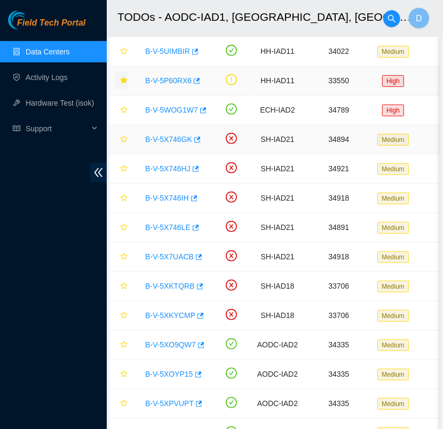
click at [168, 137] on link "B-V-5X746GK" at bounding box center [168, 139] width 47 height 9
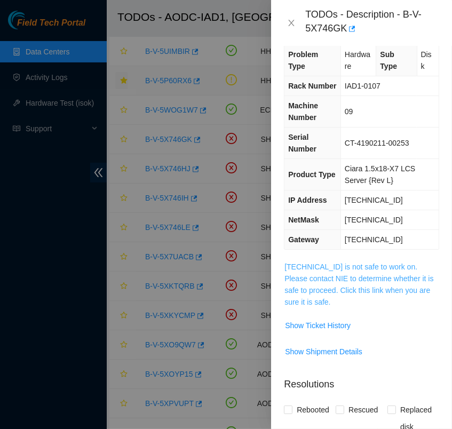
click at [328, 276] on link "104.84.155.54 is not safe to work on. Please contact NIE to determine whether i…" at bounding box center [358, 284] width 149 height 44
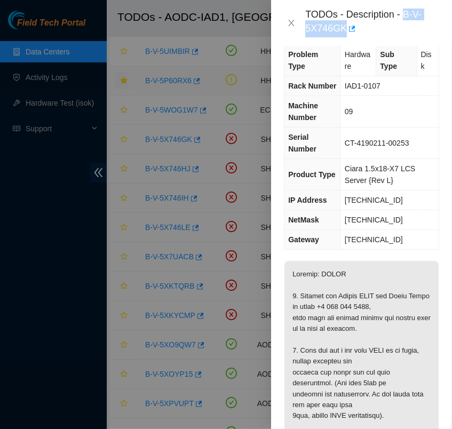
drag, startPoint x: 342, startPoint y: 27, endPoint x: 403, endPoint y: 20, distance: 61.1
click at [403, 20] on div "TODOs - Description - B-V-5X746GK" at bounding box center [372, 23] width 134 height 29
copy div "B-V-5X746GK"
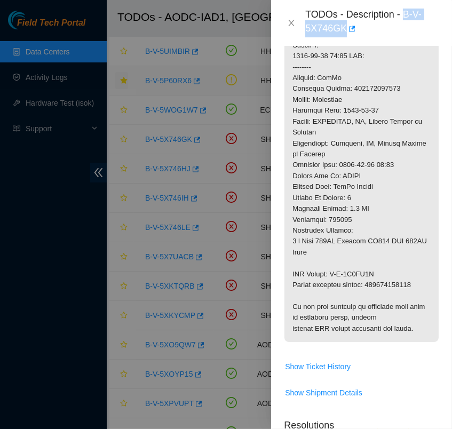
scroll to position [625, 0]
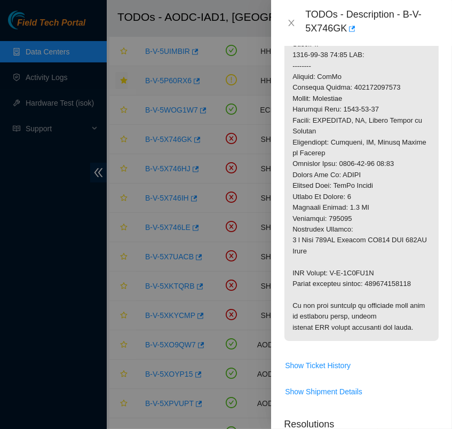
copy p "463470063019"
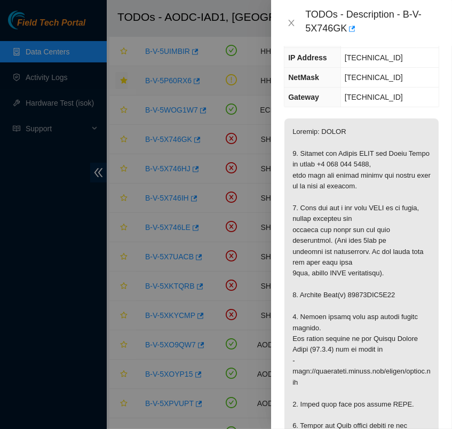
scroll to position [156, 0]
copy p "18521FDC3D00"
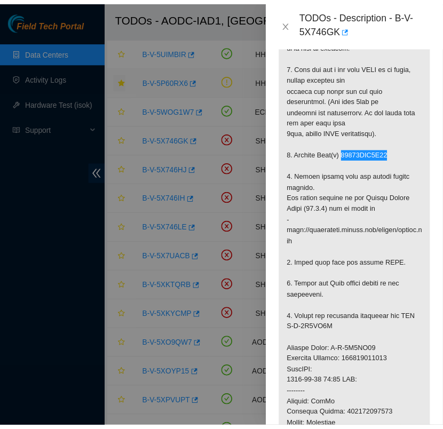
scroll to position [0, 0]
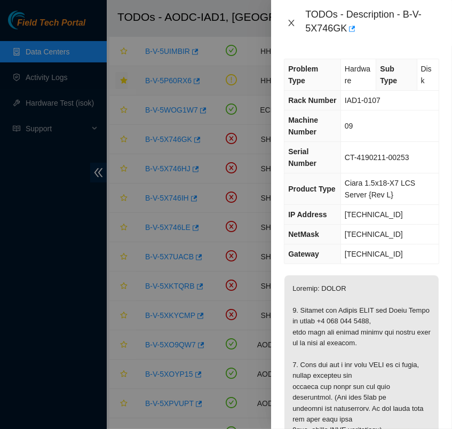
click at [290, 23] on icon "close" at bounding box center [291, 23] width 9 height 9
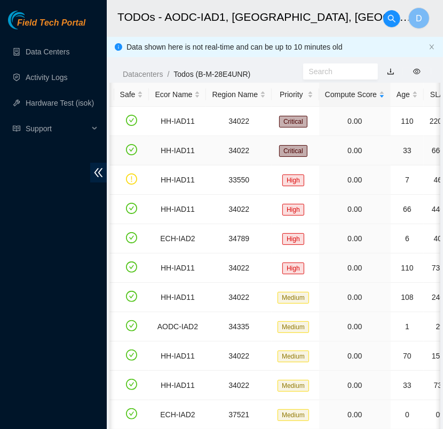
scroll to position [0, 101]
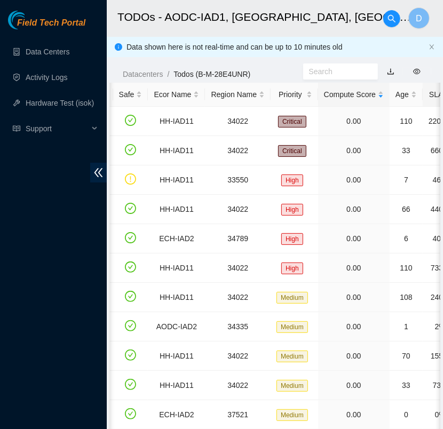
click at [430, 97] on div "SLA" at bounding box center [439, 95] width 23 height 12
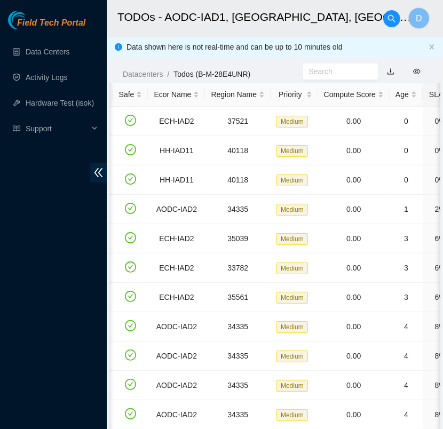
click at [430, 97] on div "SLA" at bounding box center [439, 95] width 23 height 12
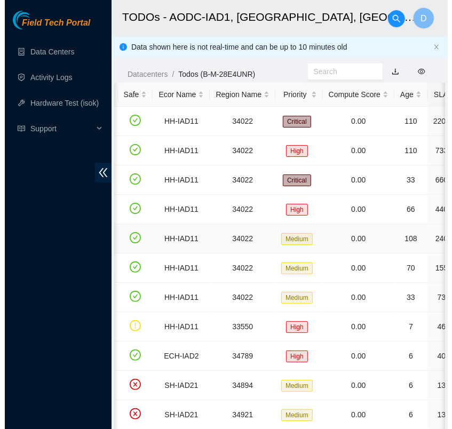
scroll to position [0, 0]
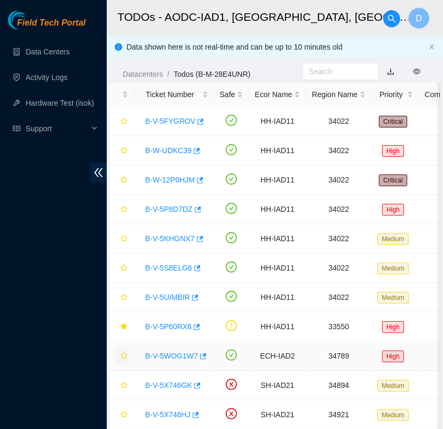
click at [126, 354] on icon "star" at bounding box center [123, 355] width 7 height 7
click at [171, 352] on link "B-V-5WOG1W7" at bounding box center [171, 355] width 53 height 9
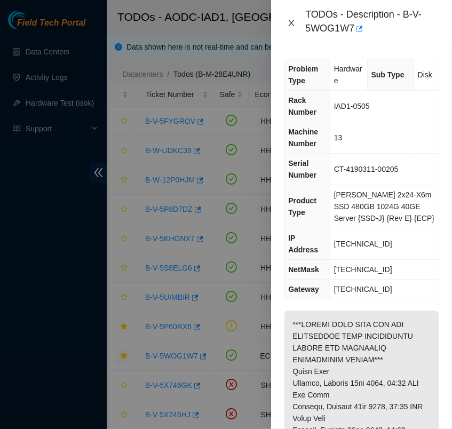
click at [288, 26] on icon "close" at bounding box center [291, 23] width 6 height 6
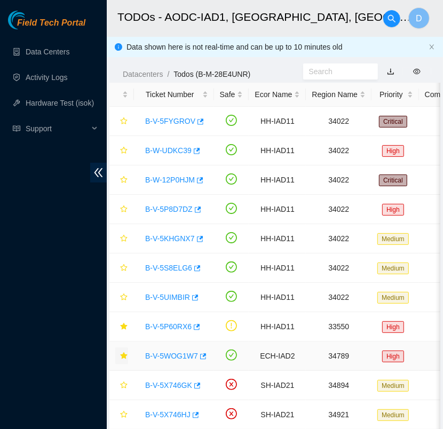
click at [125, 357] on icon "star" at bounding box center [123, 355] width 7 height 7
click at [126, 385] on icon "star" at bounding box center [123, 384] width 7 height 7
click at [172, 382] on link "B-V-5X746GK" at bounding box center [168, 385] width 47 height 9
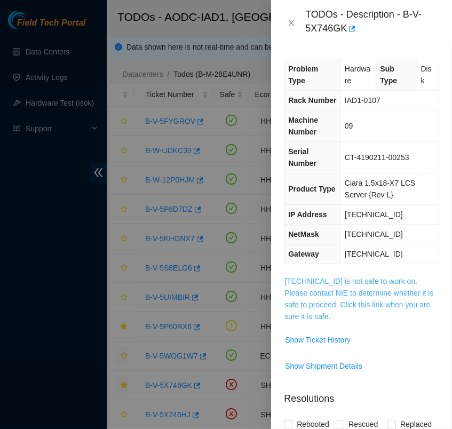
click at [365, 296] on link "104.84.155.54 is not safe to work on. Please contact NIE to determine whether i…" at bounding box center [358, 299] width 149 height 44
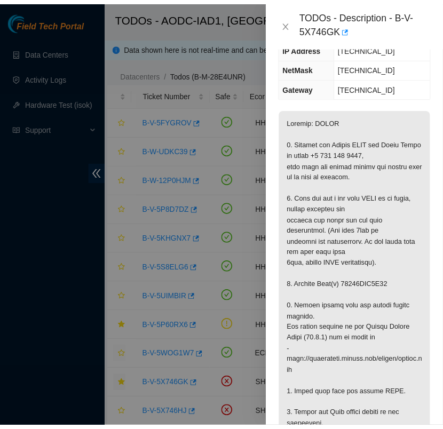
scroll to position [183, 0]
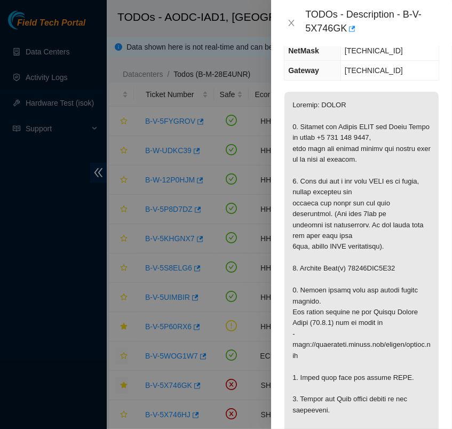
click at [365, 296] on p at bounding box center [361, 437] width 154 height 691
click at [292, 20] on icon "close" at bounding box center [291, 23] width 9 height 9
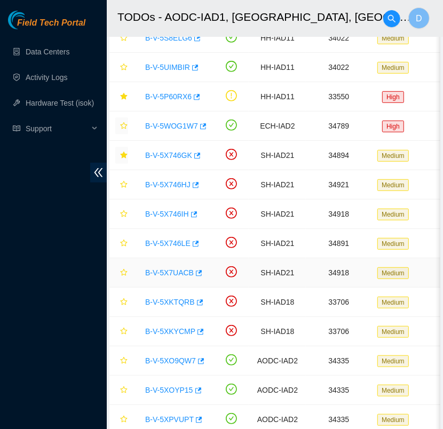
scroll to position [232, 0]
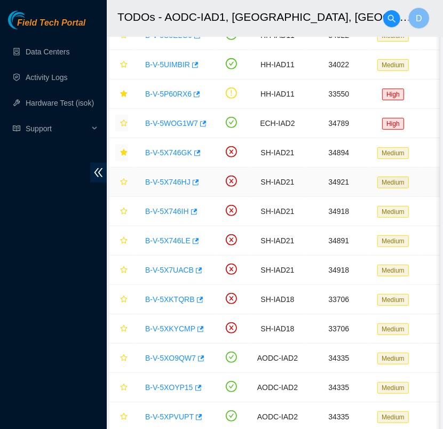
click at [171, 181] on link "B-V-5X746HJ" at bounding box center [167, 182] width 45 height 9
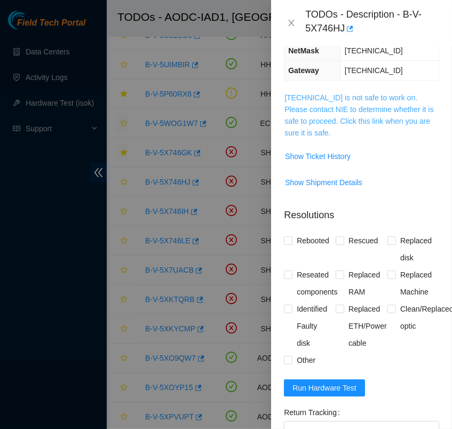
click at [322, 110] on link "104.84.229.63 is not safe to work on. Please contact NIE to determine whether i…" at bounding box center [358, 115] width 149 height 44
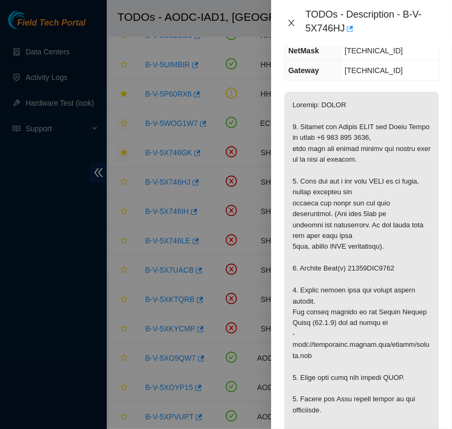
click at [293, 20] on icon "close" at bounding box center [291, 23] width 6 height 6
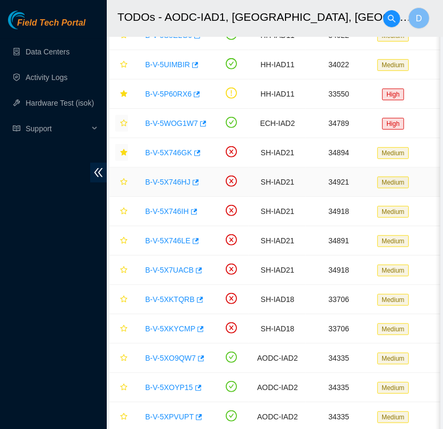
scroll to position [183, 0]
click at [175, 208] on link "B-V-5X746IH" at bounding box center [167, 211] width 44 height 9
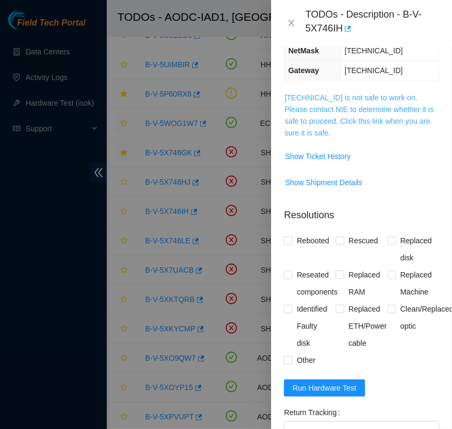
click at [337, 111] on link "104.84.228.173 is not safe to work on. Please contact NIE to determine whether …" at bounding box center [358, 115] width 149 height 44
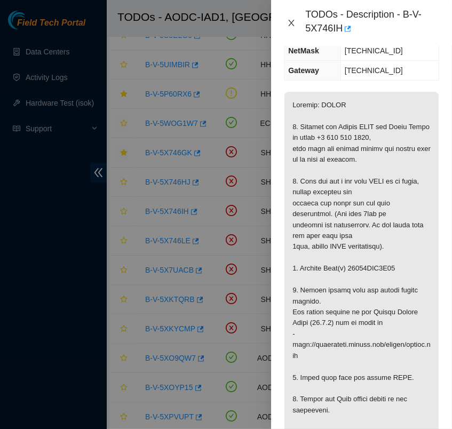
click at [291, 20] on icon "close" at bounding box center [291, 23] width 9 height 9
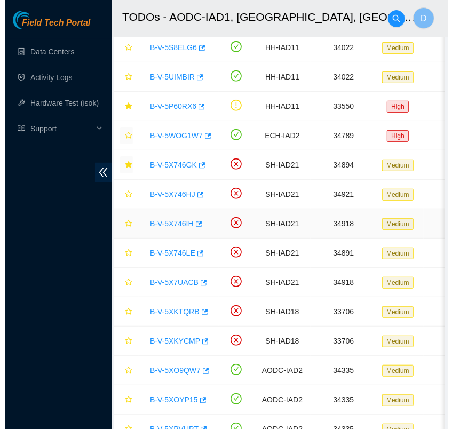
scroll to position [229, 0]
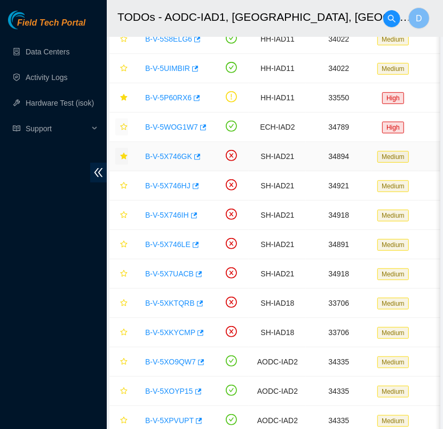
click at [169, 154] on link "B-V-5X746GK" at bounding box center [168, 156] width 47 height 9
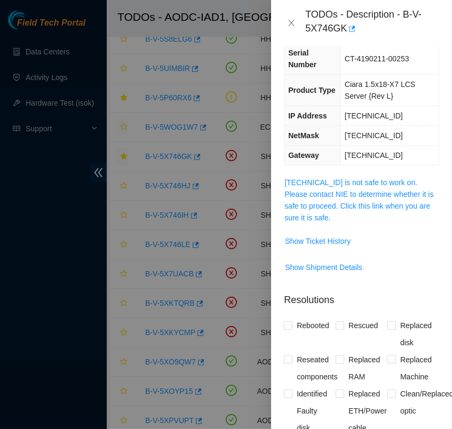
scroll to position [98, 0]
click at [405, 203] on link "104.84.155.54 is not safe to work on. Please contact NIE to determine whether i…" at bounding box center [358, 201] width 149 height 44
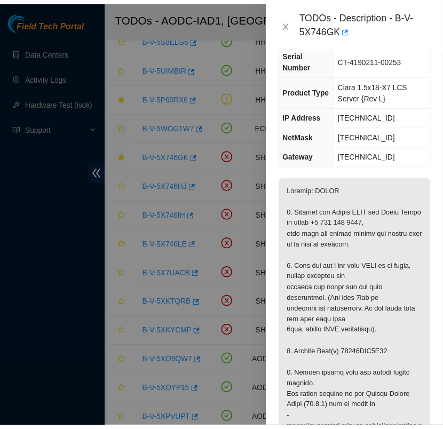
scroll to position [0, 0]
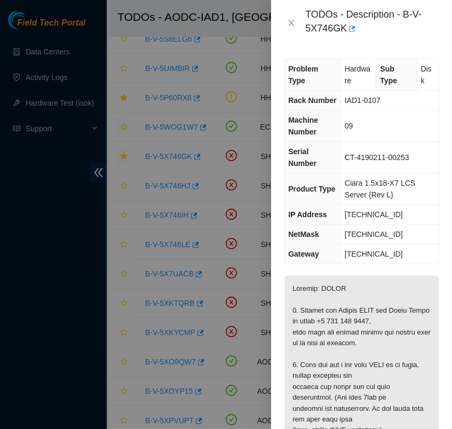
click at [344, 44] on div "TODOs - Description - B-V-5X746GK" at bounding box center [361, 23] width 181 height 46
click at [292, 27] on icon "close" at bounding box center [291, 23] width 9 height 9
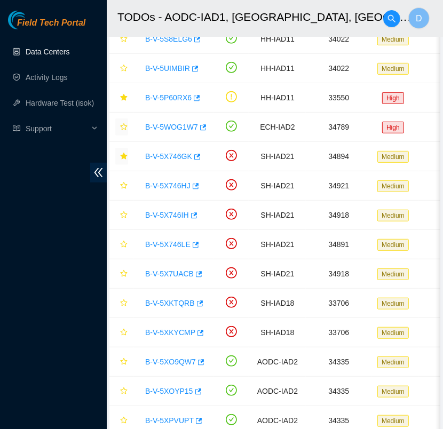
click at [58, 51] on link "Data Centers" at bounding box center [48, 51] width 44 height 9
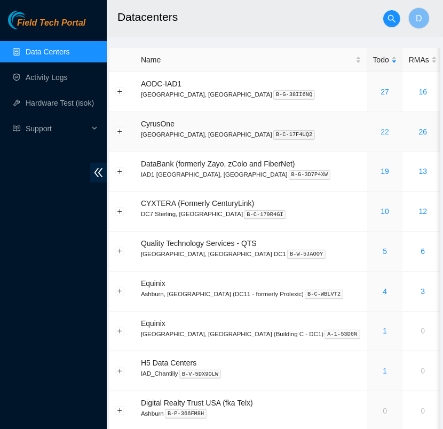
click at [380, 131] on link "22" at bounding box center [384, 131] width 9 height 9
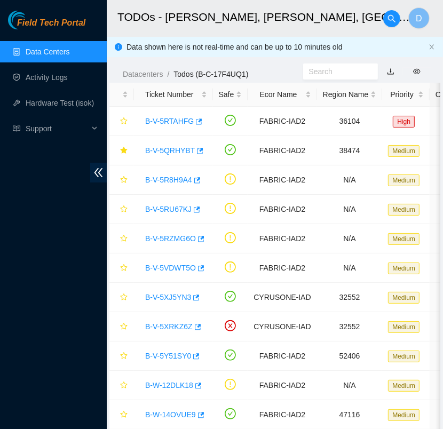
click at [65, 47] on link "Data Centers" at bounding box center [48, 51] width 44 height 9
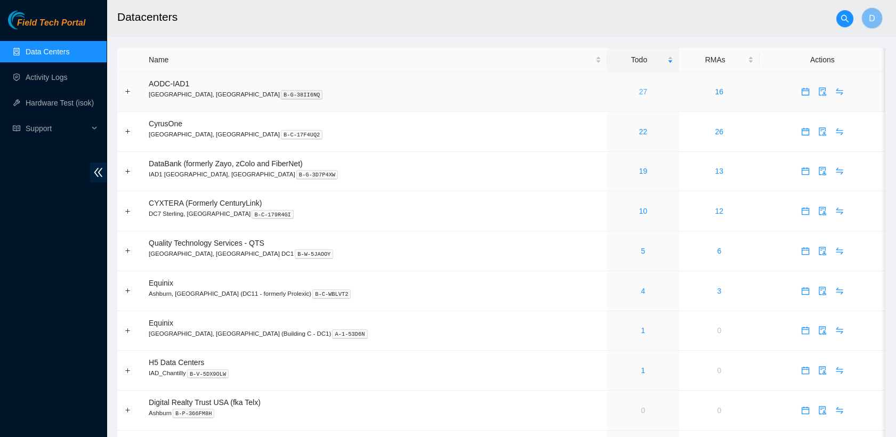
click at [451, 90] on link "27" at bounding box center [643, 91] width 9 height 9
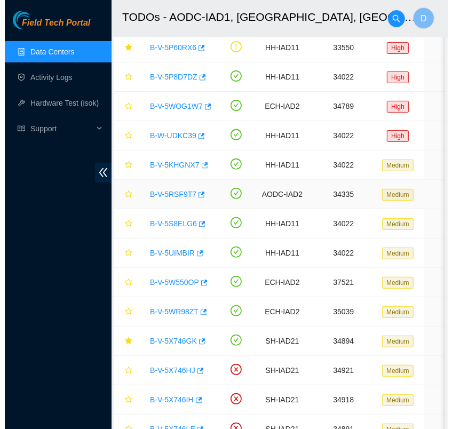
scroll to position [132, 0]
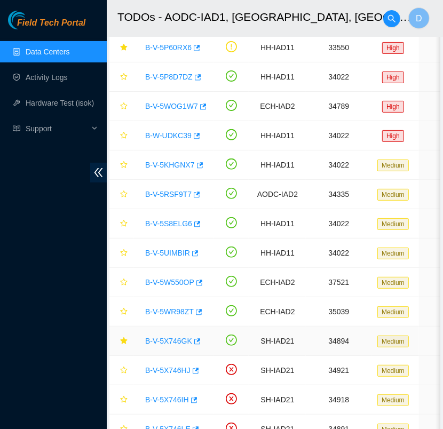
click at [169, 340] on link "B-V-5X746GK" at bounding box center [168, 340] width 47 height 9
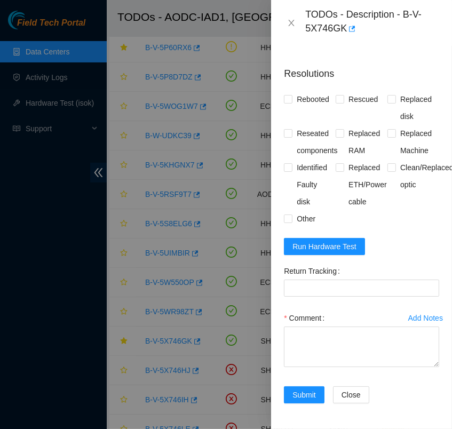
scroll to position [1060, 0]
click at [287, 95] on input "Rebooted" at bounding box center [287, 98] width 7 height 7
checkbox input "true"
click at [337, 95] on input "Rescued" at bounding box center [338, 98] width 7 height 7
checkbox input "true"
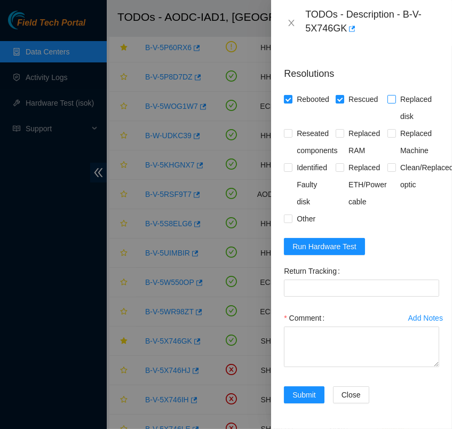
click at [387, 95] on input "Replaced disk" at bounding box center [390, 98] width 7 height 7
checkbox input "true"
click at [317, 282] on Tracking "Return Tracking" at bounding box center [361, 287] width 155 height 17
paste Tracking "463470063019"
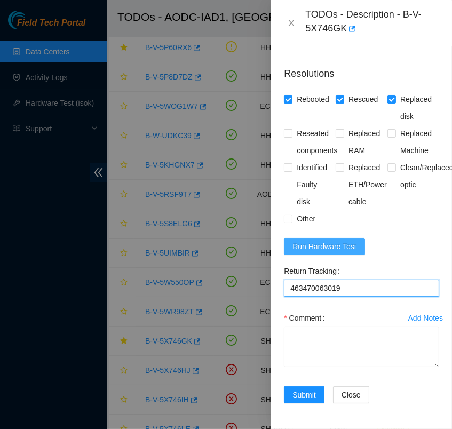
type Tracking "463470063019"
click at [346, 240] on span "Run Hardware Test" at bounding box center [324, 246] width 64 height 12
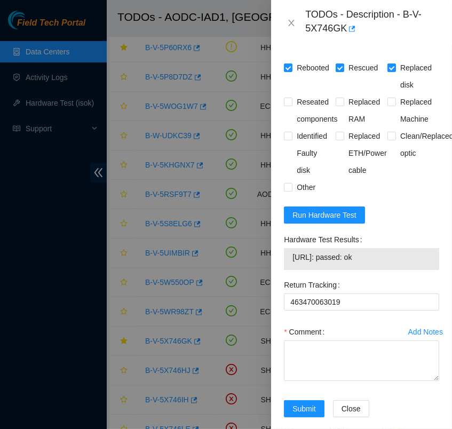
drag, startPoint x: 381, startPoint y: 278, endPoint x: 293, endPoint y: 282, distance: 87.5
click at [293, 263] on span "[URL]: passed: ok" at bounding box center [361, 257] width 138 height 12
copy span "[URL]: passed: ok"
click at [358, 369] on textarea "Comment" at bounding box center [361, 360] width 155 height 41
paste textarea "- contacted NOCC pdogipar has completed your request (B-V-5X746GK) Message from…"
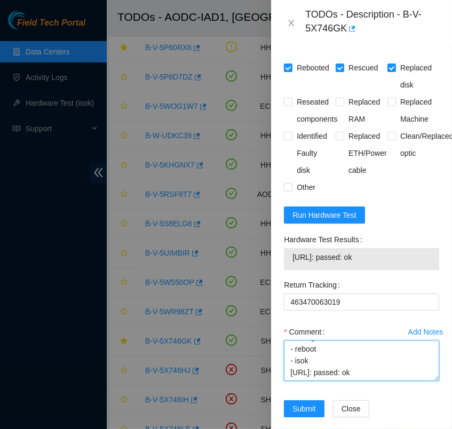
scroll to position [1105, 0]
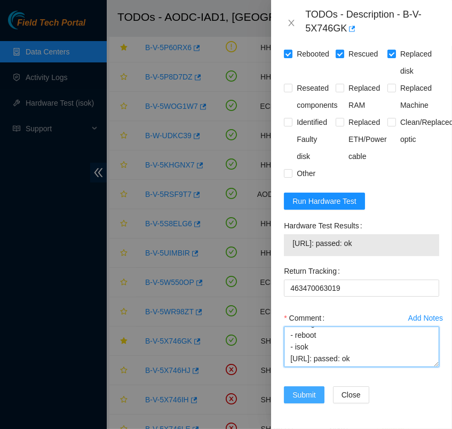
type textarea "- contacted NOCC pdogipar has completed your request (B-V-5X746GK) Message from…"
click at [303, 389] on span "Submit" at bounding box center [303, 395] width 23 height 12
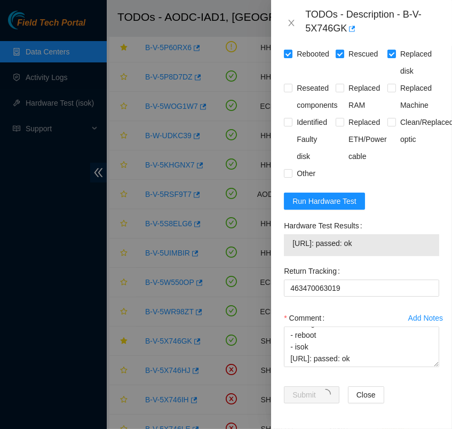
click at [435, 180] on div "Problem Type Hardware Sub Type Disk Rack Number IAD1-0107 Machine Number 09 Ser…" at bounding box center [361, 237] width 181 height 383
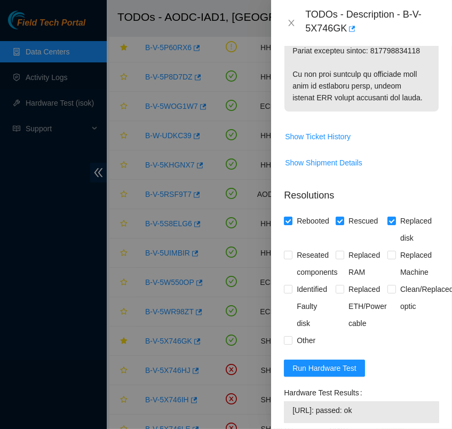
scroll to position [907, 0]
click at [409, 180] on td "Show Shipment Details" at bounding box center [361, 167] width 155 height 26
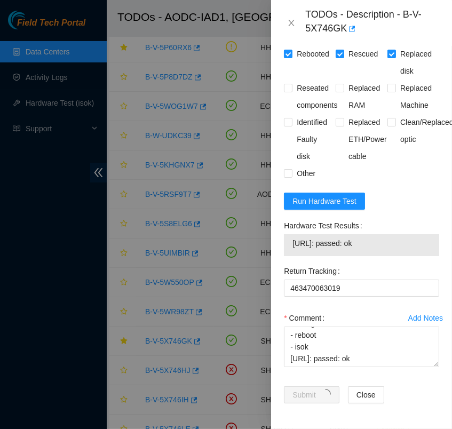
scroll to position [1105, 0]
click at [397, 398] on div "Submit Close" at bounding box center [361, 401] width 164 height 30
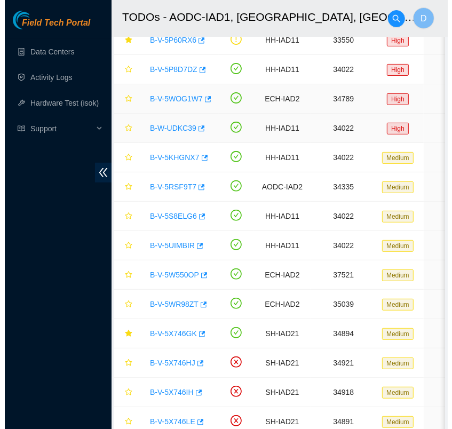
scroll to position [141, 0]
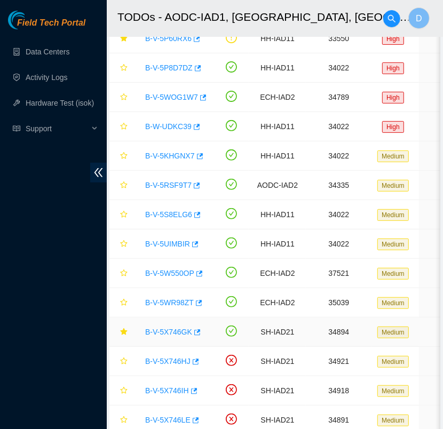
click at [165, 327] on link "B-V-5X746GK" at bounding box center [168, 331] width 47 height 9
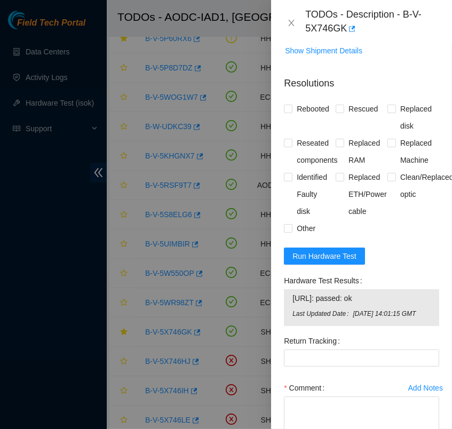
scroll to position [1017, 0]
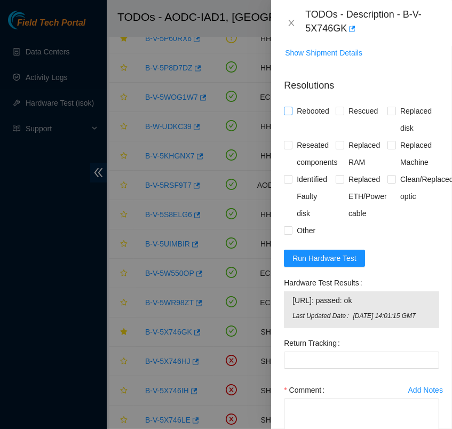
click at [290, 114] on input "Rebooted" at bounding box center [287, 110] width 7 height 7
checkbox input "true"
click at [336, 114] on input "Rescued" at bounding box center [338, 110] width 7 height 7
checkbox input "true"
click at [387, 114] on input "Replaced disk" at bounding box center [390, 110] width 7 height 7
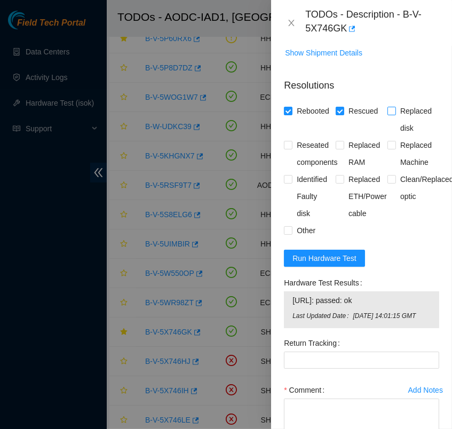
checkbox input "true"
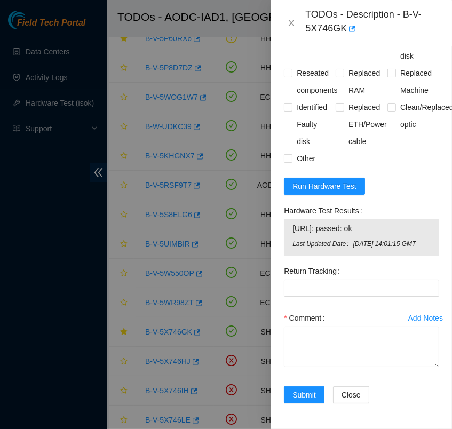
scroll to position [1130, 0]
click at [322, 285] on Tracking "Return Tracking" at bounding box center [361, 287] width 155 height 17
paste Tracking "463470063019"
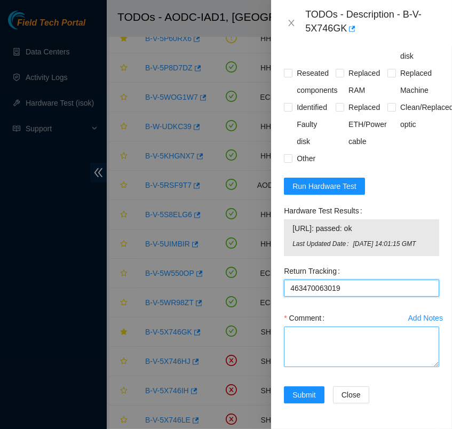
type Tracking "463470063019"
click at [317, 326] on textarea "Comment" at bounding box center [361, 346] width 155 height 41
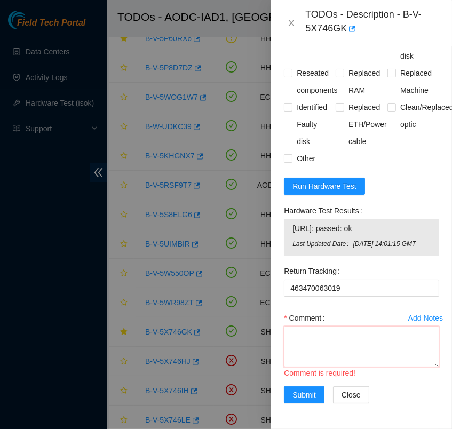
scroll to position [9, 0]
paste textarea "- contacted NOCC pdogipar has completed your request (B-V-5X746GK) Message from…"
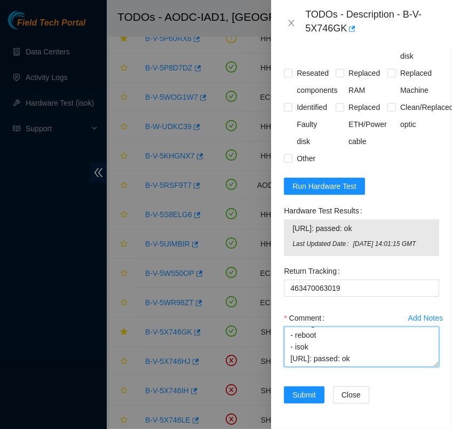
scroll to position [207, 0]
type textarea "- contacted NOCC pdogipar has completed your request (B-V-5X746GK) Message from…"
click at [312, 389] on span "Submit" at bounding box center [303, 395] width 23 height 12
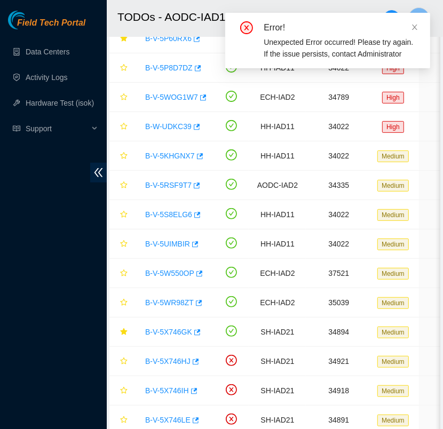
scroll to position [267, 0]
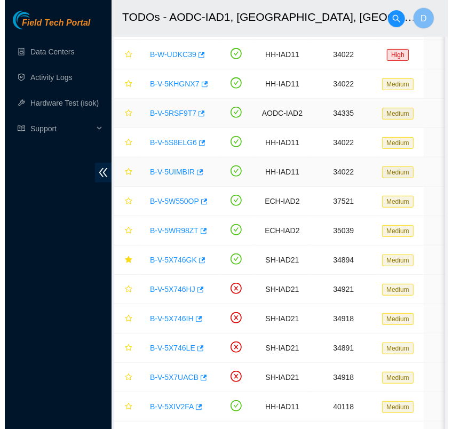
scroll to position [218, 0]
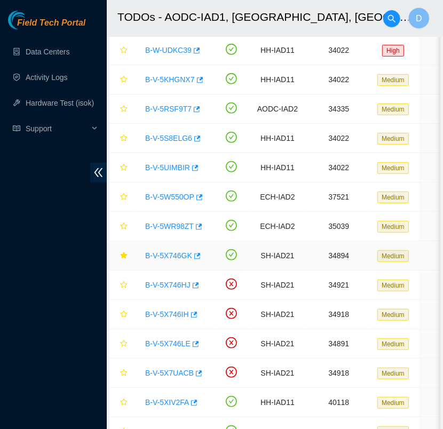
click at [163, 251] on link "B-V-5X746GK" at bounding box center [168, 255] width 47 height 9
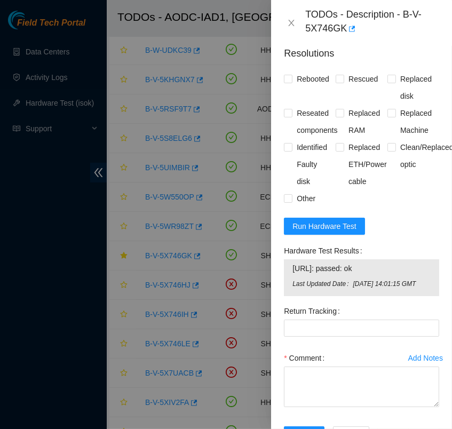
scroll to position [1053, 0]
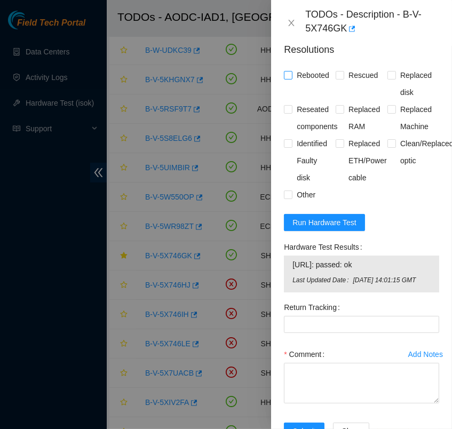
click at [288, 78] on input "Rebooted" at bounding box center [287, 74] width 7 height 7
checkbox input "true"
click at [338, 78] on input "Rescued" at bounding box center [338, 74] width 7 height 7
checkbox input "true"
click at [387, 78] on input "Replaced disk" at bounding box center [390, 74] width 7 height 7
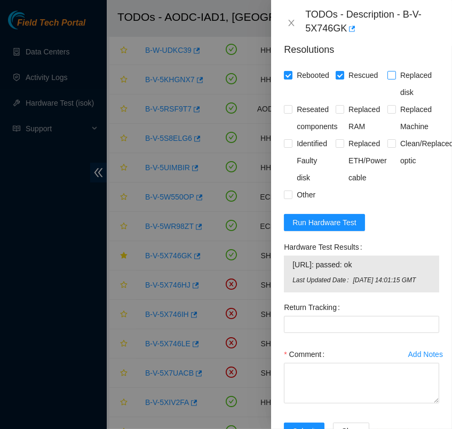
checkbox input "true"
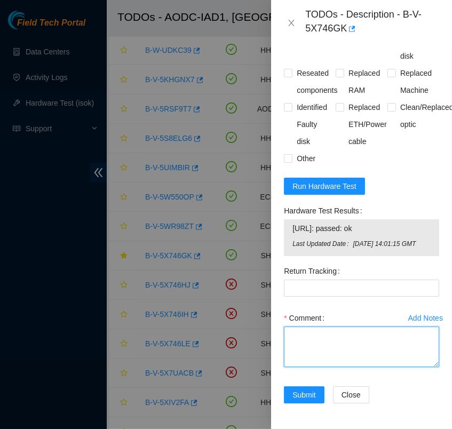
click at [335, 335] on textarea "Comment" at bounding box center [361, 346] width 155 height 41
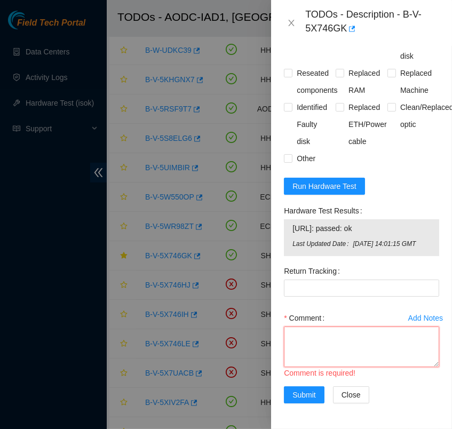
scroll to position [9, 0]
paste textarea "- contacted NOCC pdogipar has completed your request (B-V-5X746GK) Message from…"
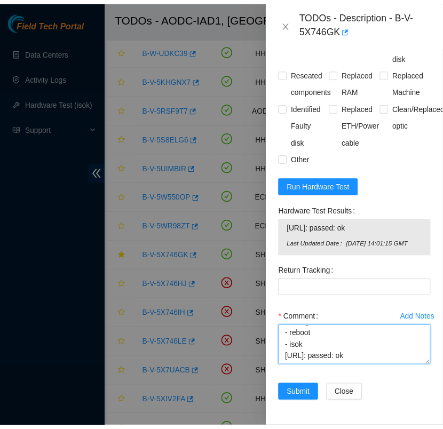
scroll to position [207, 0]
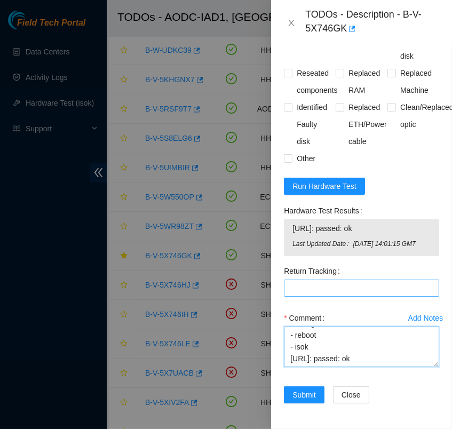
type textarea "- contacted NOCC pdogipar has completed your request (B-V-5X746GK) Message from…"
click at [323, 279] on Tracking "Return Tracking" at bounding box center [361, 287] width 155 height 17
paste Tracking "463470063019"
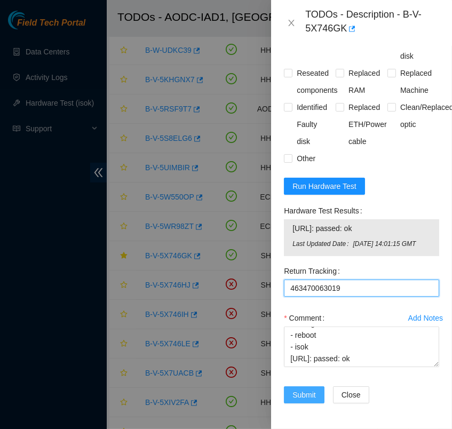
type Tracking "463470063019"
click at [307, 391] on span "Submit" at bounding box center [303, 395] width 23 height 12
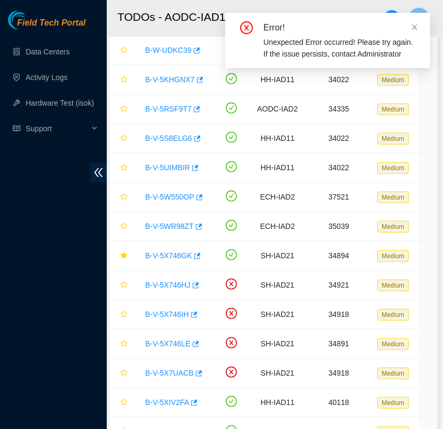
scroll to position [267, 0]
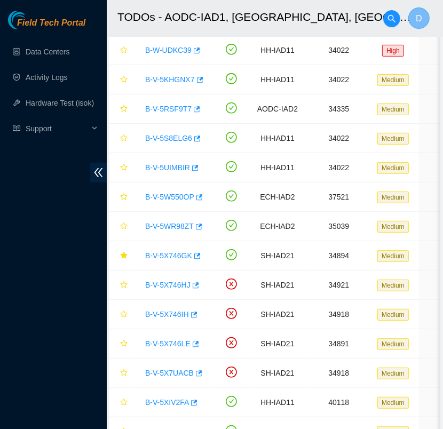
click at [416, 21] on span "D" at bounding box center [418, 18] width 6 height 13
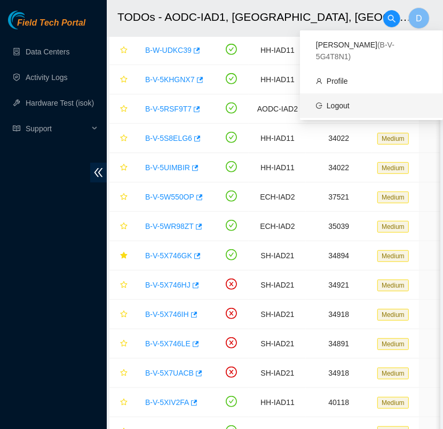
click at [349, 101] on link "Logout" at bounding box center [337, 105] width 23 height 9
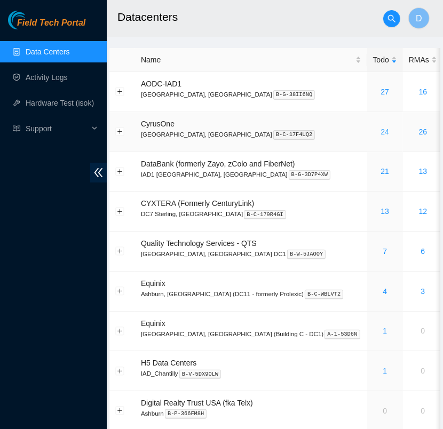
click at [380, 132] on link "24" at bounding box center [384, 131] width 9 height 9
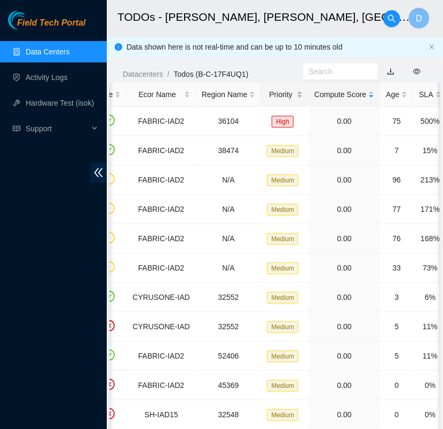
scroll to position [0, 124]
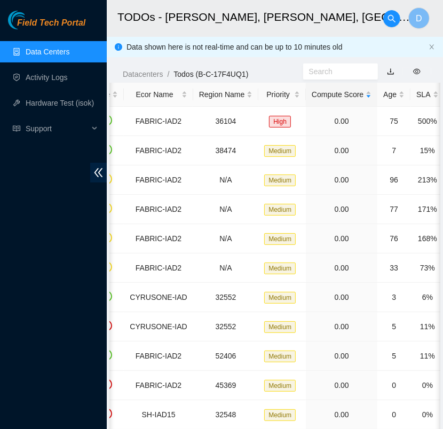
click at [69, 56] on link "Data Centers" at bounding box center [48, 51] width 44 height 9
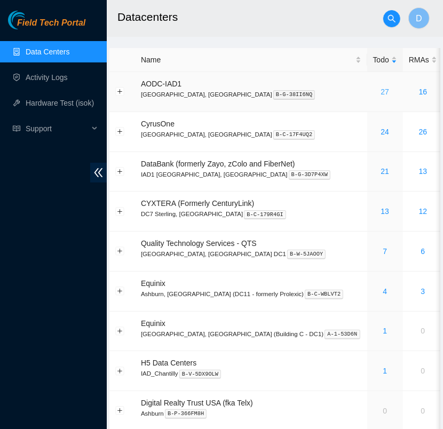
click at [380, 87] on link "27" at bounding box center [384, 91] width 9 height 9
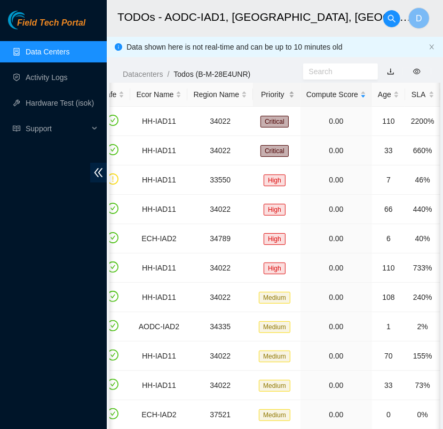
scroll to position [0, 150]
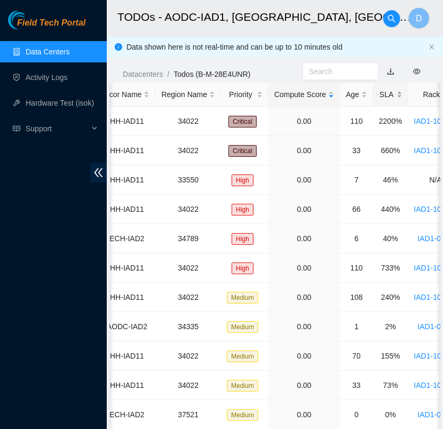
click at [379, 93] on div "SLA" at bounding box center [390, 95] width 23 height 12
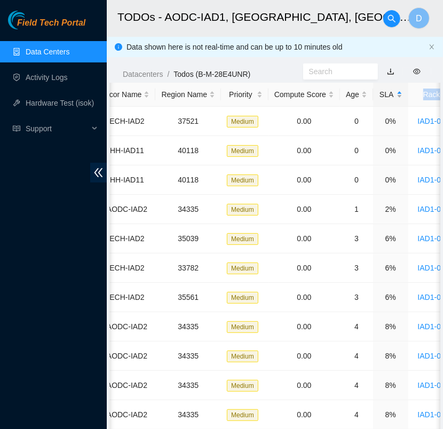
click at [379, 93] on div "SLA" at bounding box center [390, 95] width 23 height 12
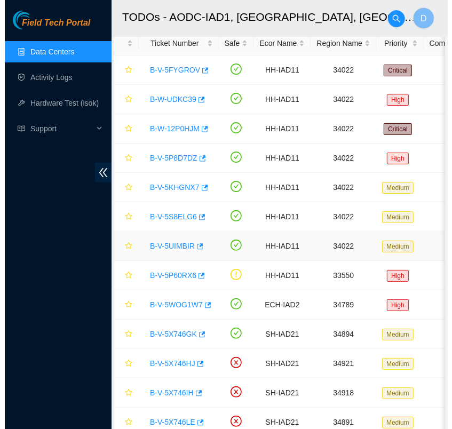
scroll to position [65, 0]
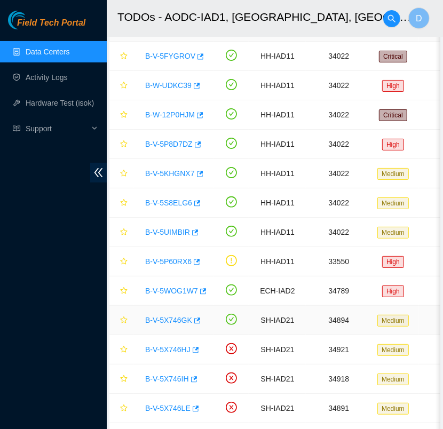
click at [164, 318] on link "B-V-5X746GK" at bounding box center [168, 320] width 47 height 9
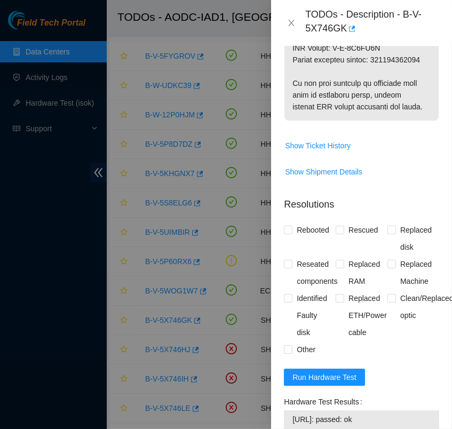
scroll to position [900, 0]
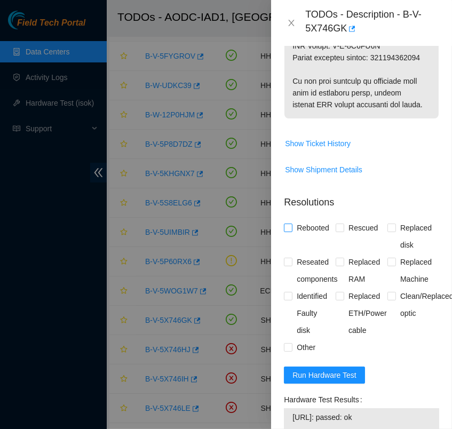
click at [286, 231] on input "Rebooted" at bounding box center [287, 226] width 7 height 7
checkbox input "true"
click at [335, 231] on input "Rescued" at bounding box center [338, 226] width 7 height 7
checkbox input "true"
click at [387, 231] on input "Replaced disk" at bounding box center [390, 226] width 7 height 7
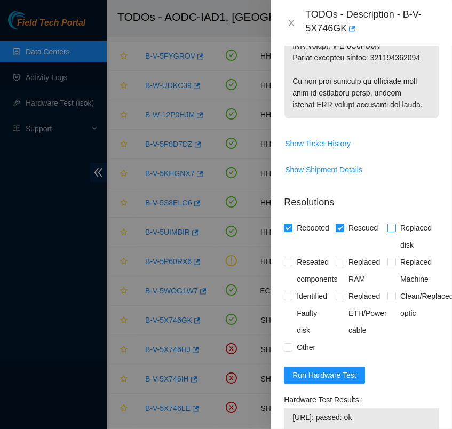
checkbox input "true"
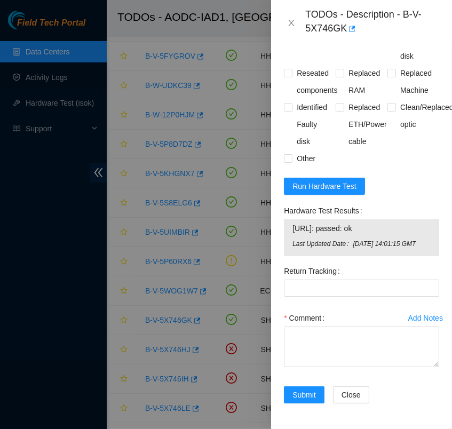
scroll to position [1130, 0]
click at [341, 279] on Tracking "Return Tracking" at bounding box center [361, 287] width 155 height 17
paste Tracking "463470063019"
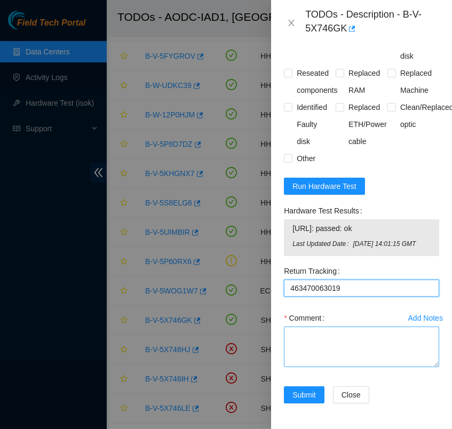
type Tracking "463470063019"
click at [325, 326] on textarea "Comment" at bounding box center [361, 346] width 155 height 41
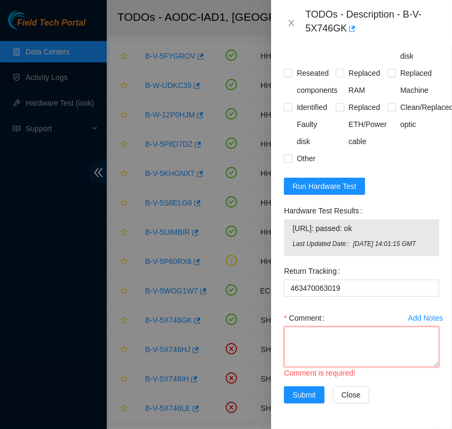
scroll to position [9, 0]
paste textarea "- contacted NOCC pdogipar has completed your request (B-V-5X746GK) Message from…"
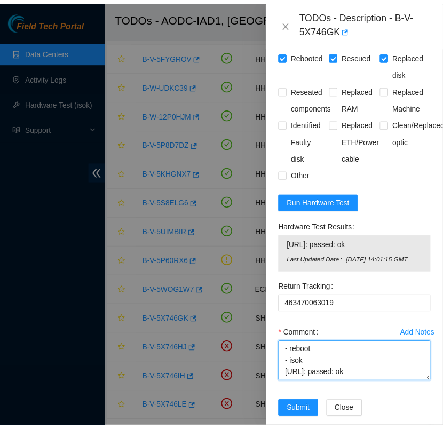
scroll to position [1130, 0]
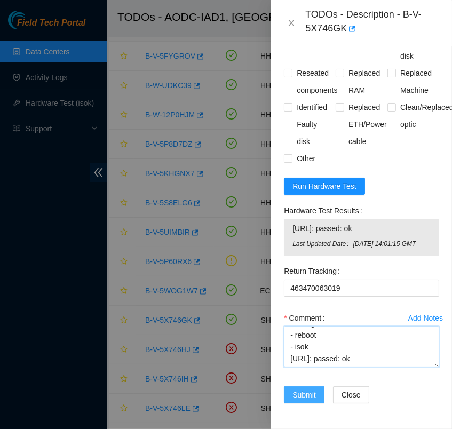
type textarea "- contacted NOCC pdogipar has completed your request (B-V-5X746GK) Message from…"
click at [308, 389] on span "Submit" at bounding box center [303, 395] width 23 height 12
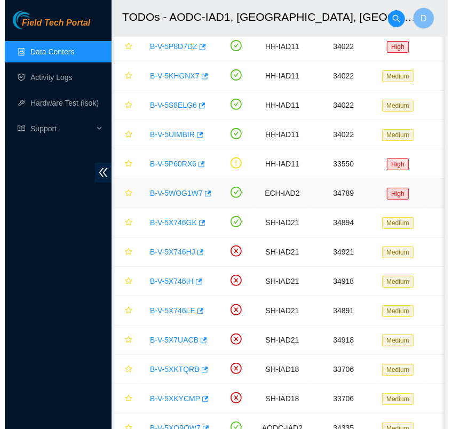
scroll to position [162, 0]
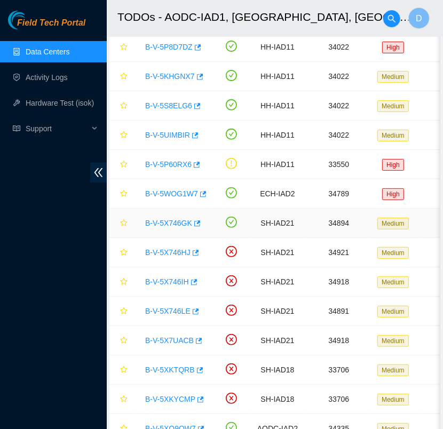
click at [171, 221] on link "B-V-5X746GK" at bounding box center [168, 223] width 47 height 9
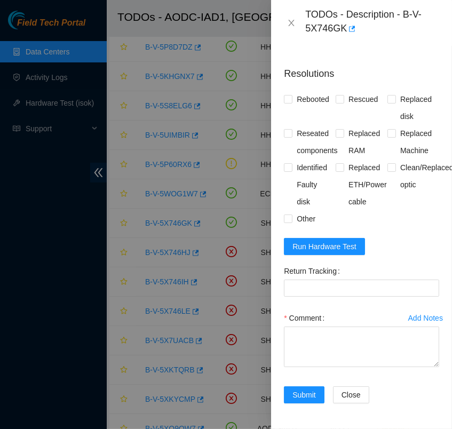
scroll to position [1130, 0]
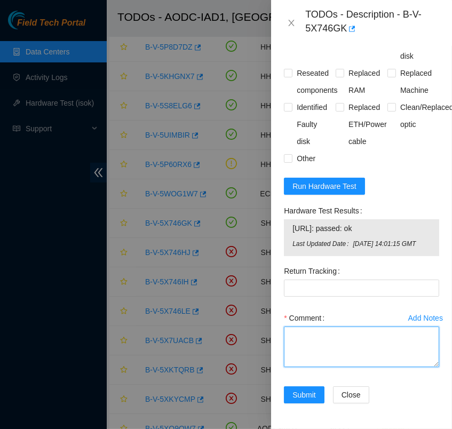
click at [322, 326] on textarea "Comment" at bounding box center [361, 346] width 155 height 41
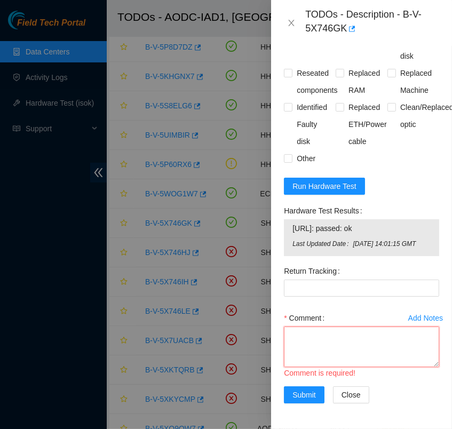
scroll to position [9, 0]
paste textarea "- contacted NOCC pdogipar has completed your request (B-V-5X746GK) Message from…"
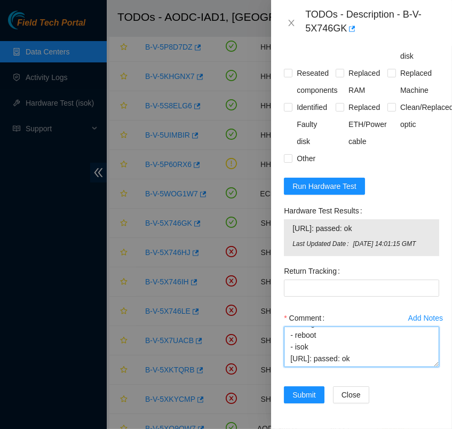
scroll to position [207, 0]
paste textarea "463470063019"
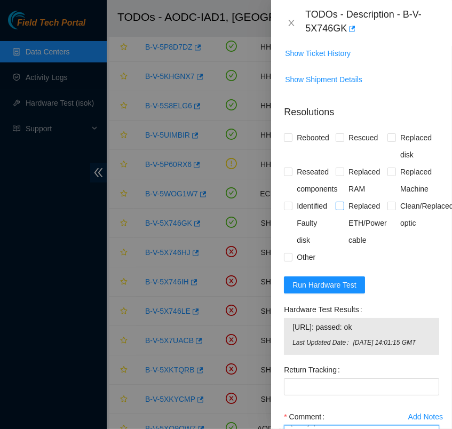
scroll to position [986, 0]
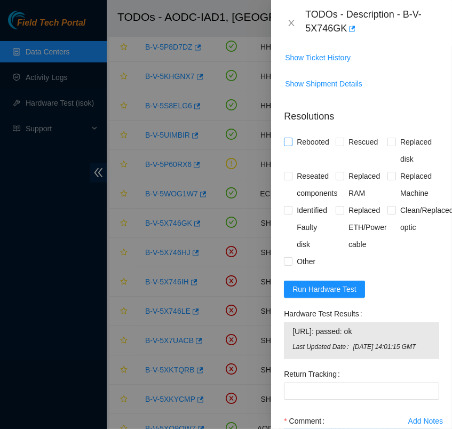
type textarea "- contacted NOCC pdogipar has completed your request (B-V-5X746GK) Message from…"
click at [284, 145] on input "Rebooted" at bounding box center [287, 141] width 7 height 7
checkbox input "true"
click at [335, 145] on input "Rescued" at bounding box center [338, 141] width 7 height 7
checkbox input "true"
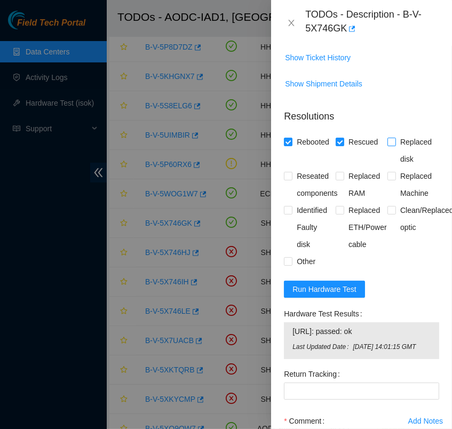
click at [387, 145] on input "Replaced disk" at bounding box center [390, 141] width 7 height 7
checkbox input "true"
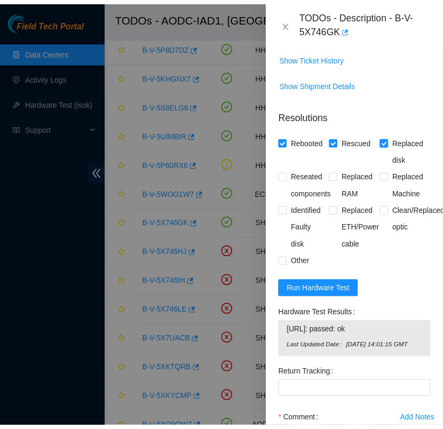
scroll to position [1130, 0]
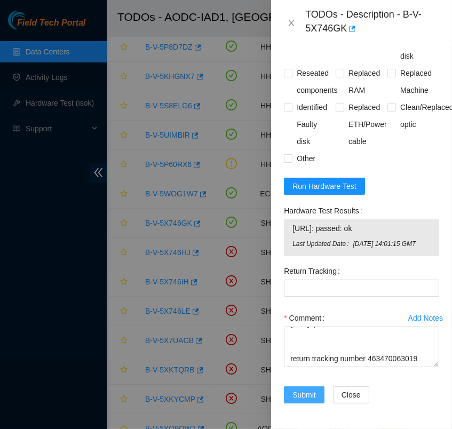
click at [309, 392] on button "Submit" at bounding box center [304, 394] width 41 height 17
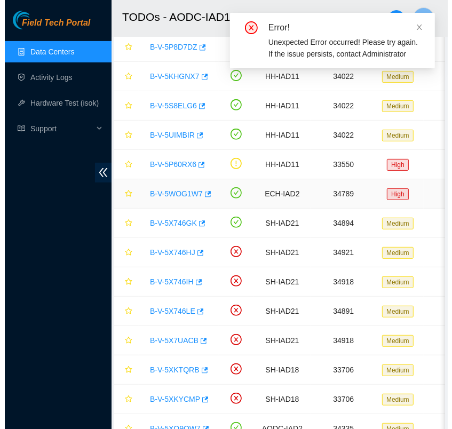
scroll to position [267, 0]
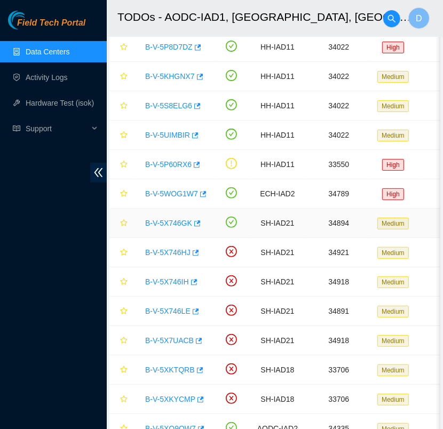
click at [173, 221] on link "B-V-5X746GK" at bounding box center [168, 223] width 47 height 9
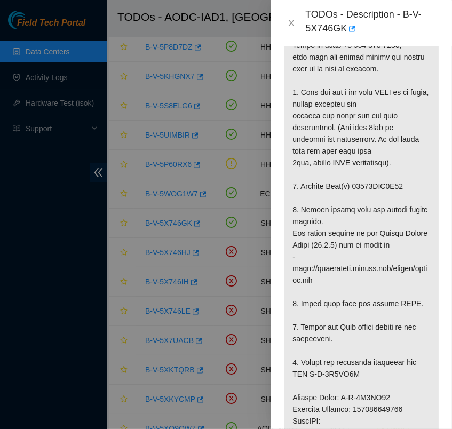
scroll to position [279, 0]
click at [341, 83] on p at bounding box center [361, 367] width 154 height 743
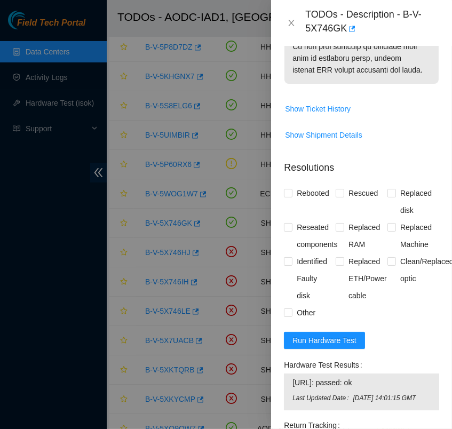
scroll to position [972, 0]
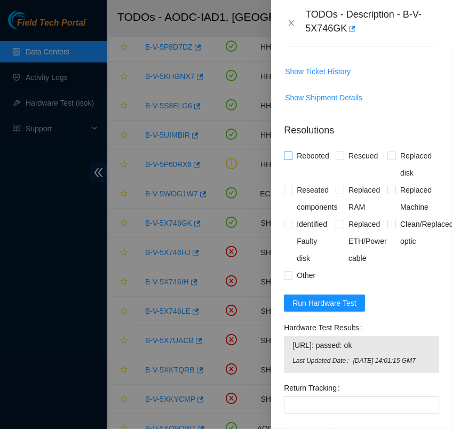
click at [290, 159] on input "Rebooted" at bounding box center [287, 154] width 7 height 7
checkbox input "true"
click at [335, 160] on span at bounding box center [339, 155] width 9 height 9
click at [335, 159] on input "Rescued" at bounding box center [338, 154] width 7 height 7
checkbox input "true"
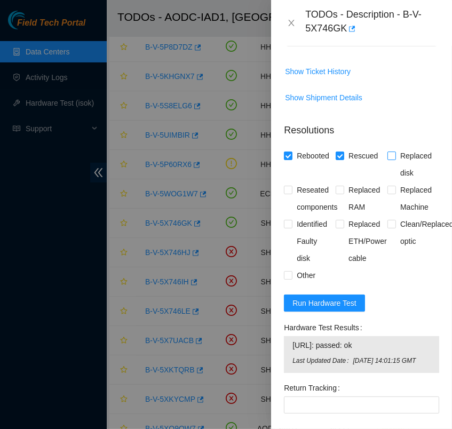
click at [387, 159] on input "Replaced disk" at bounding box center [390, 154] width 7 height 7
checkbox input "true"
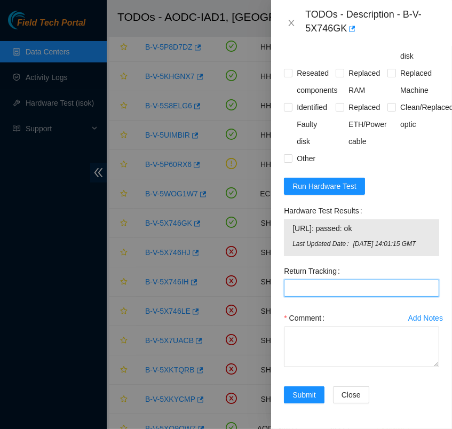
click at [334, 279] on Tracking "Return Tracking" at bounding box center [361, 287] width 155 height 17
click at [294, 281] on Tracking "Return Tracking" at bounding box center [361, 287] width 155 height 17
paste Tracking "463470063019"
type Tracking "463470063019"
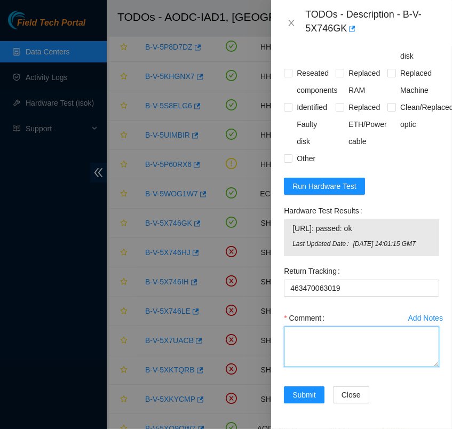
click at [303, 326] on textarea "Comment" at bounding box center [361, 346] width 155 height 41
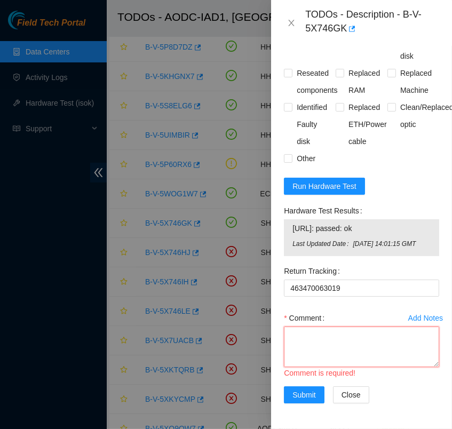
scroll to position [9, 0]
paste textarea "- contacted NOCC pdogipar has completed your request (B-V-5X746GK) Message from…"
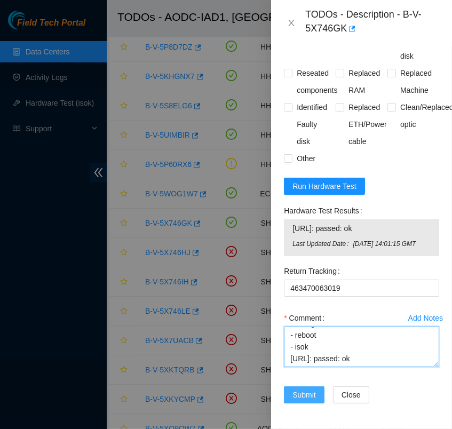
scroll to position [219, 0]
type textarea "- contacted NOCC pdogipar has completed your request (B-V-5X746GK) Message from…"
click at [307, 389] on span "Submit" at bounding box center [303, 395] width 23 height 12
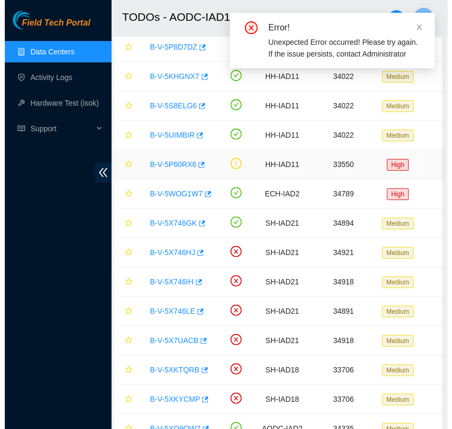
scroll to position [150, 0]
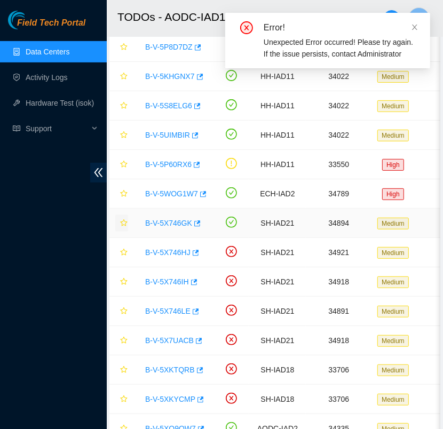
click at [124, 221] on icon "star" at bounding box center [123, 222] width 7 height 7
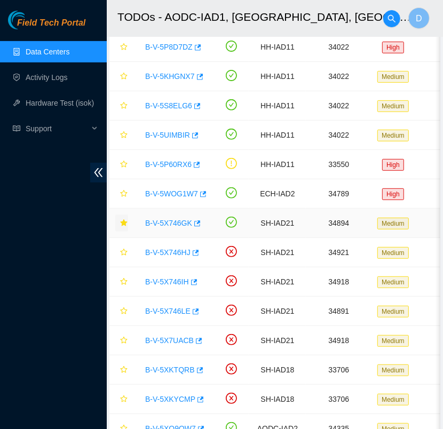
click at [171, 223] on link "B-V-5X746GK" at bounding box center [168, 223] width 47 height 9
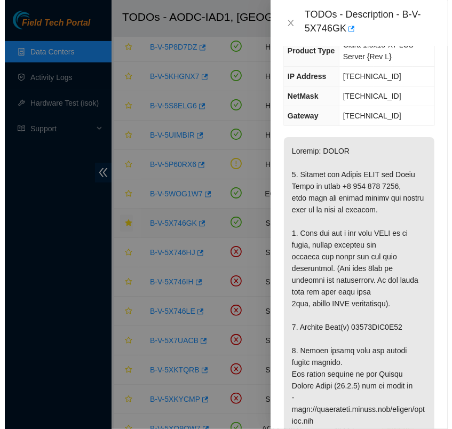
scroll to position [145, 0]
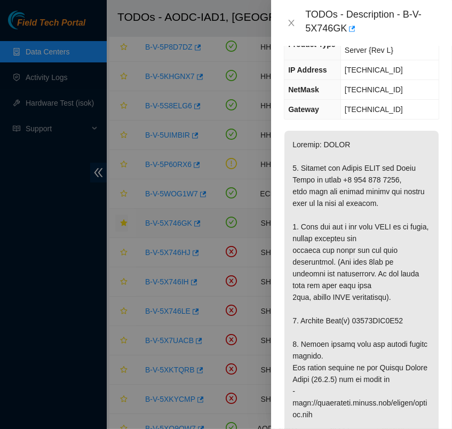
click at [171, 223] on div at bounding box center [226, 214] width 452 height 429
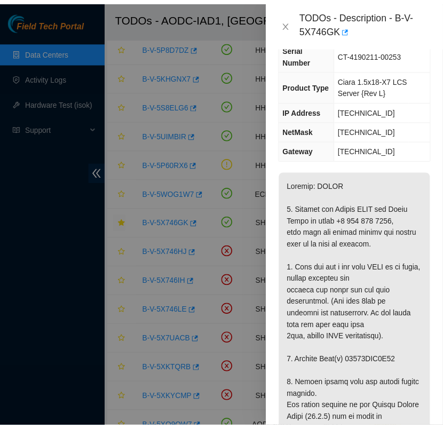
scroll to position [0, 0]
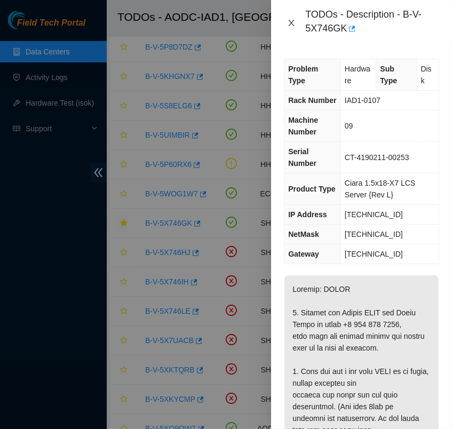
click at [290, 21] on icon "close" at bounding box center [291, 23] width 6 height 6
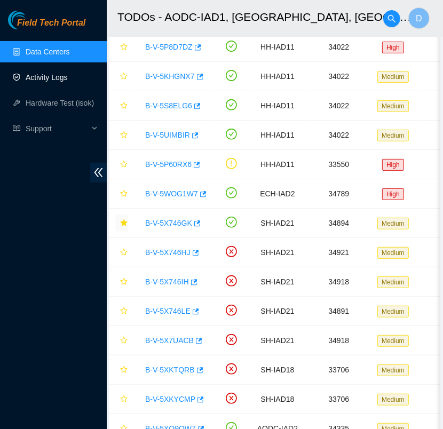
click at [47, 80] on link "Activity Logs" at bounding box center [47, 77] width 42 height 9
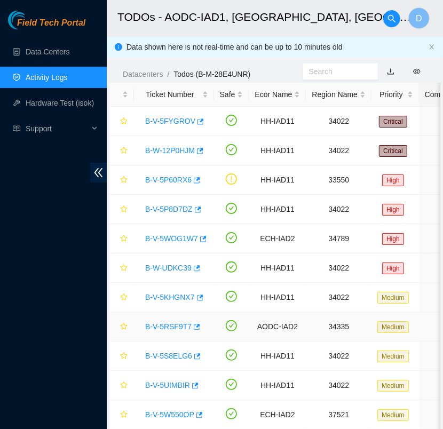
scroll to position [162, 0]
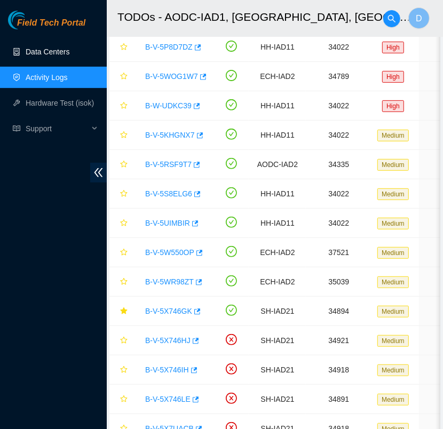
click at [69, 55] on link "Data Centers" at bounding box center [48, 51] width 44 height 9
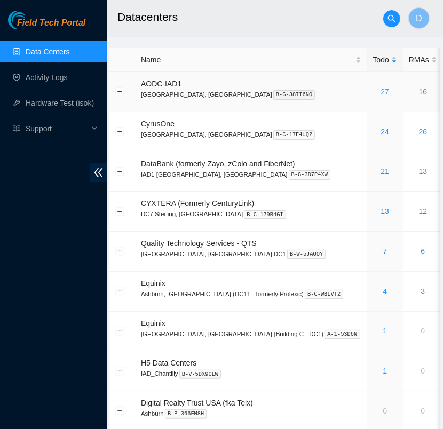
click at [380, 94] on link "27" at bounding box center [384, 91] width 9 height 9
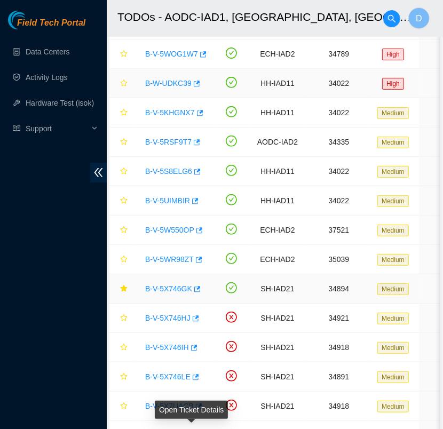
scroll to position [184, 0]
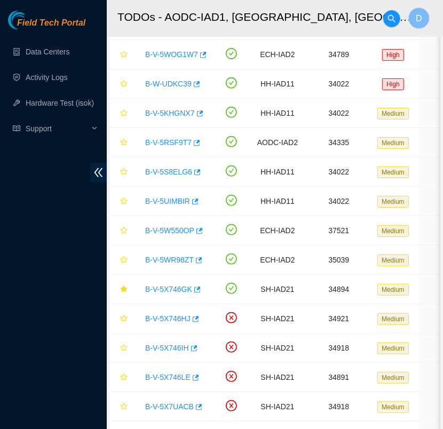
click at [328, 22] on h2 "TODOs - AODC-IAD1, [GEOGRAPHIC_DATA], [GEOGRAPHIC_DATA]" at bounding box center [264, 17] width 295 height 34
